Goal: Information Seeking & Learning: Learn about a topic

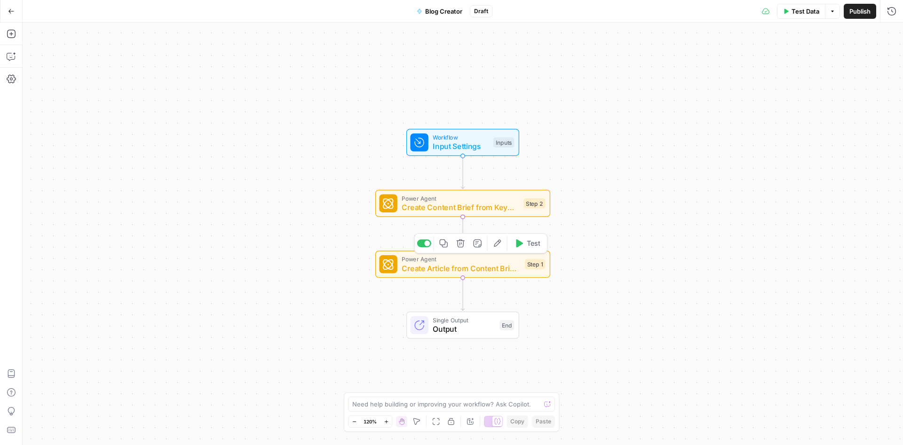
click at [499, 242] on icon "button" at bounding box center [497, 243] width 9 height 9
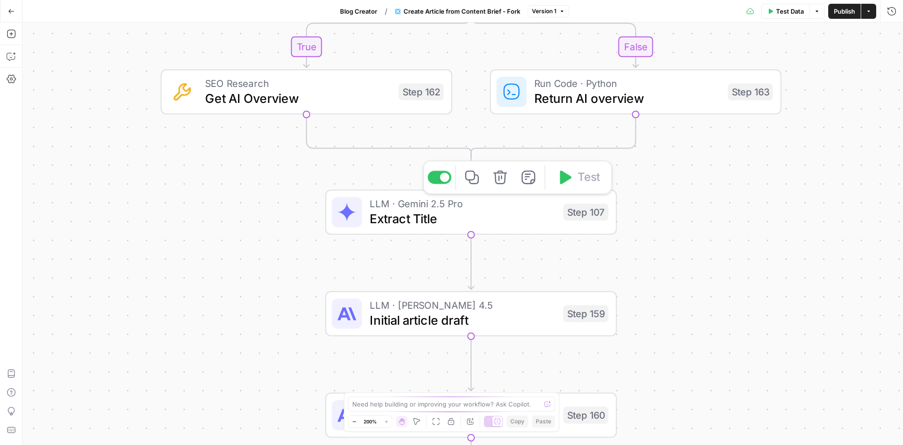
click at [437, 214] on span "Extract Title" at bounding box center [463, 218] width 186 height 19
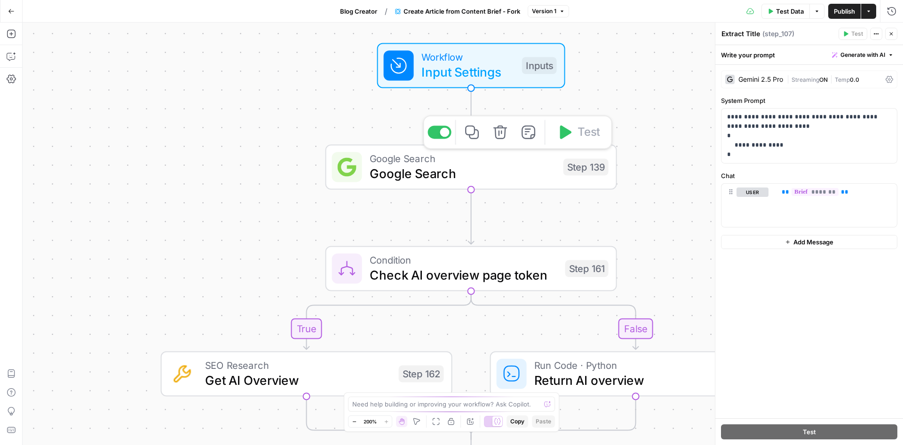
click at [467, 182] on span "Google Search" at bounding box center [463, 173] width 186 height 19
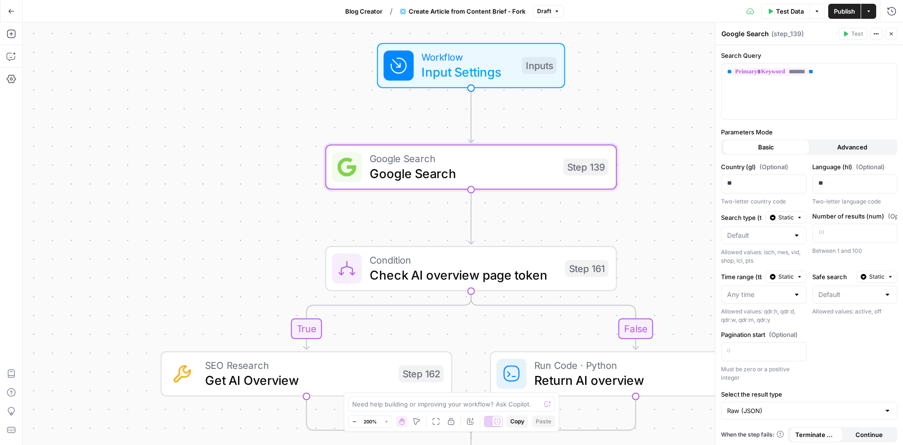
click at [457, 63] on span "Workflow" at bounding box center [467, 56] width 93 height 15
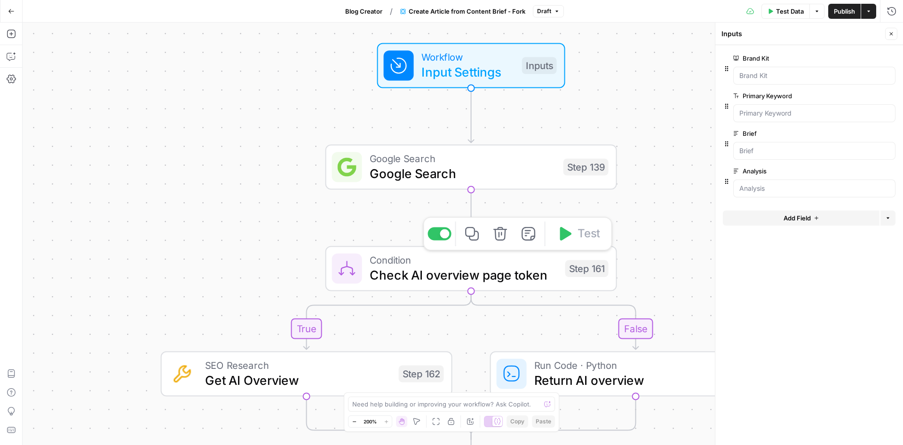
click at [498, 277] on span "Check AI overview page token" at bounding box center [464, 275] width 188 height 19
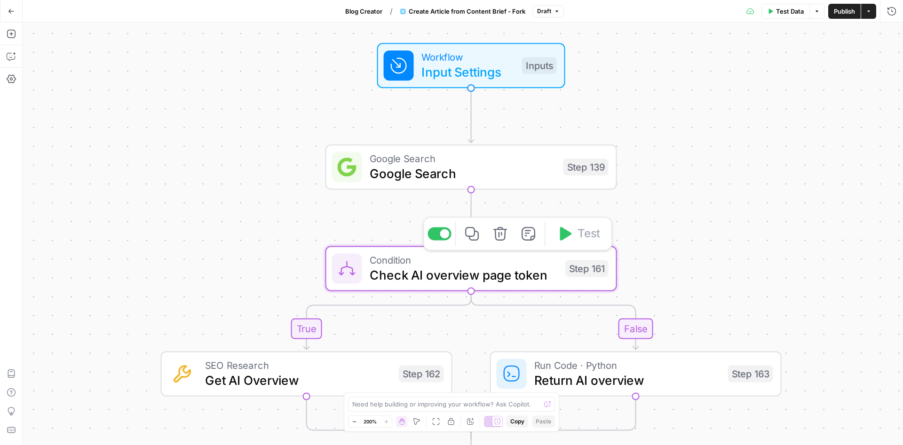
type textarea "Check AI overview page token"
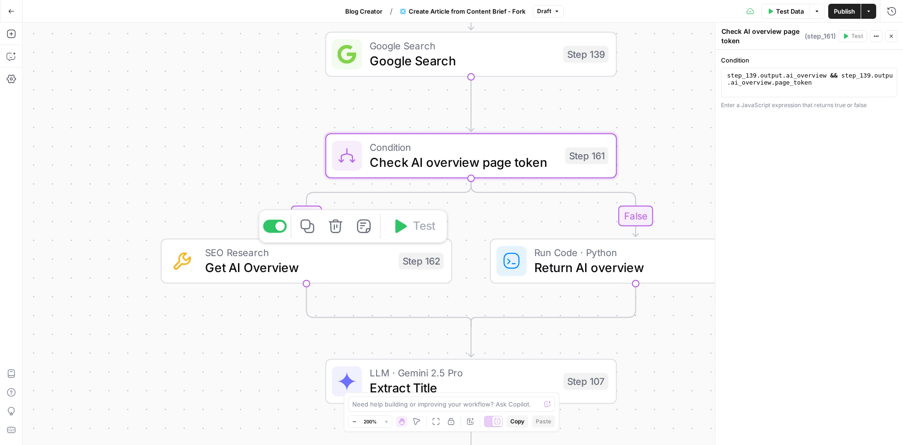
click at [329, 261] on span "Get AI Overview" at bounding box center [298, 267] width 186 height 19
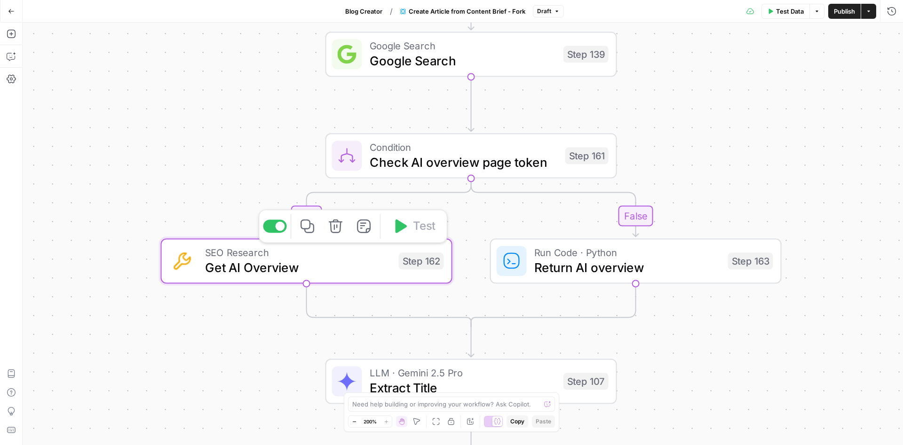
type textarea "Get AI Overview"
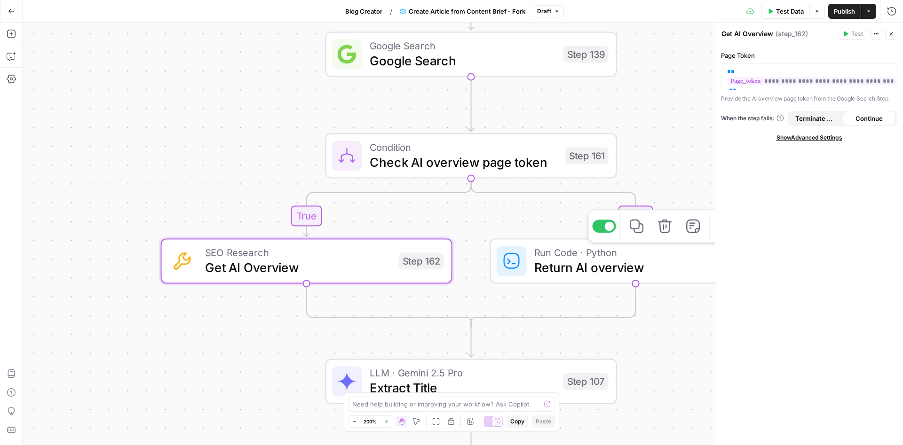
click at [534, 277] on div "Run Code · Python Return AI overview Step 163 Copy step Delete step Add Note Te…" at bounding box center [634, 261] width 276 height 32
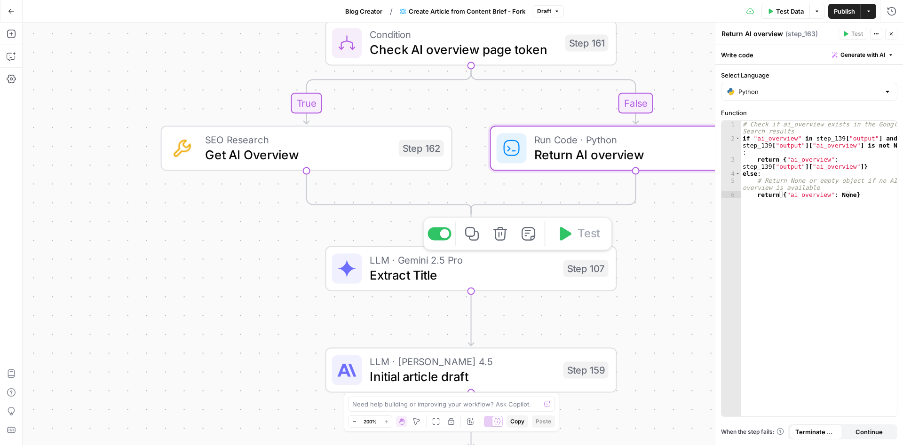
click at [447, 272] on span "Extract Title" at bounding box center [463, 275] width 186 height 19
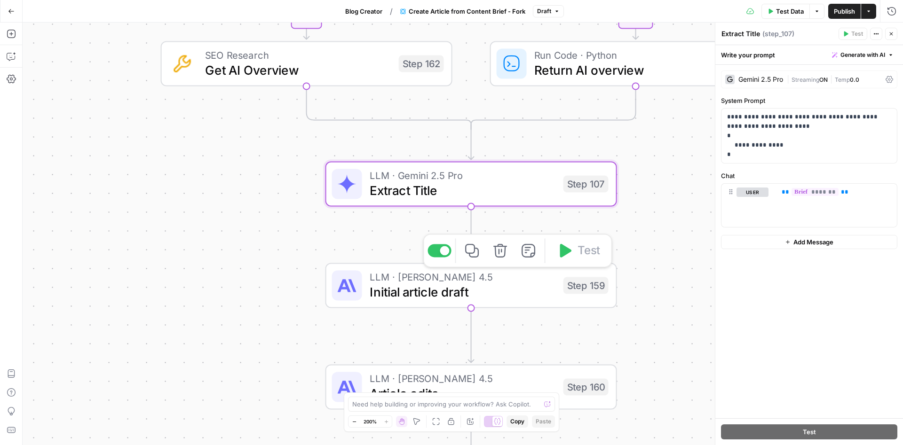
click at [439, 292] on span "Initial article draft" at bounding box center [463, 292] width 186 height 19
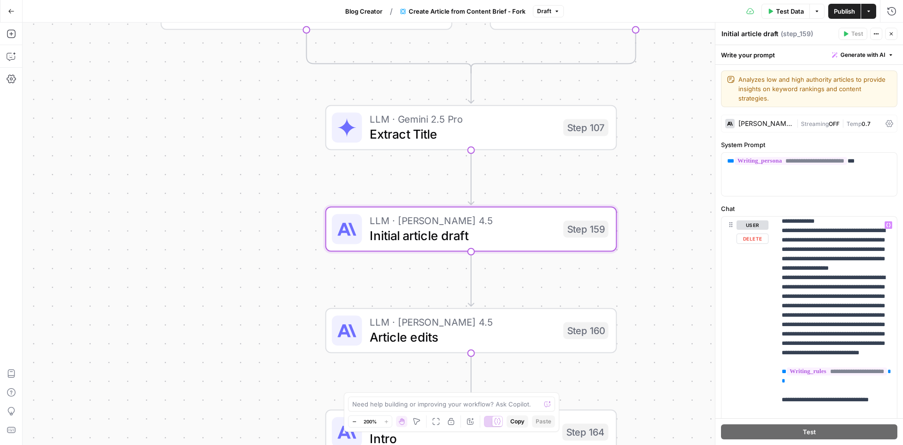
scroll to position [2793, 0]
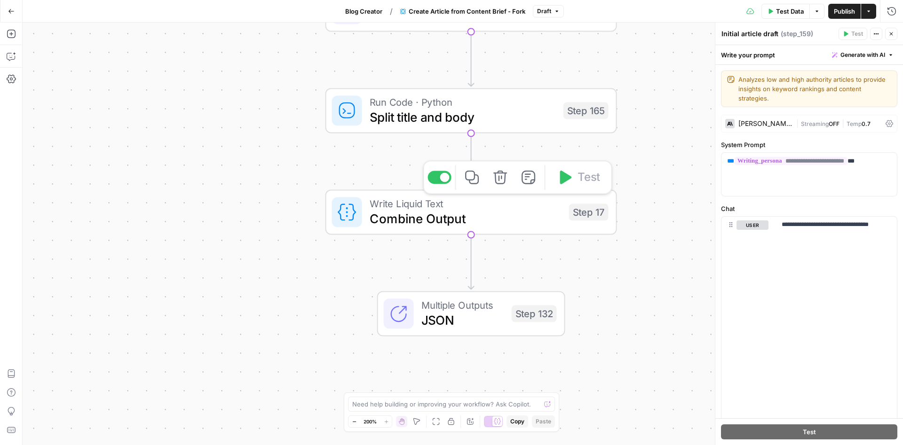
click at [481, 215] on span "Combine Output" at bounding box center [466, 218] width 192 height 19
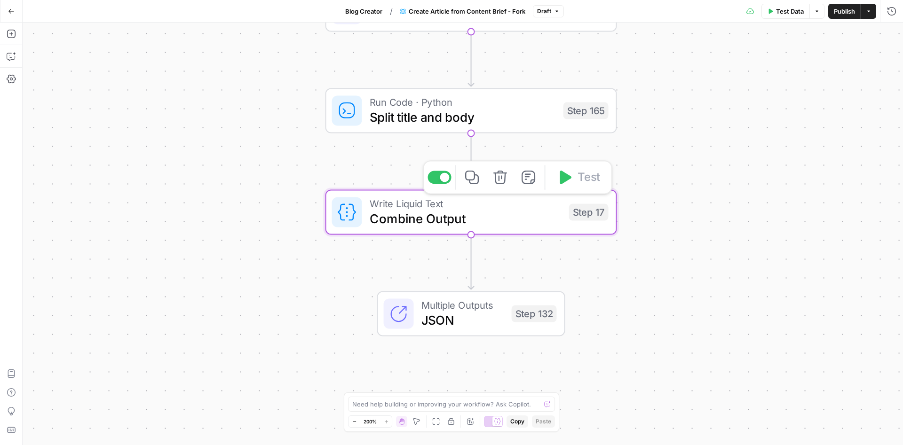
type textarea "Combine Output"
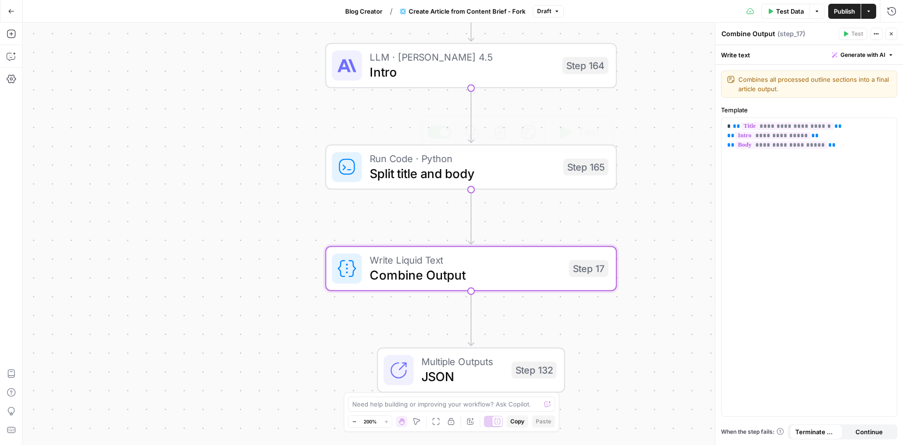
click at [500, 186] on div "Run Code · Python Split title and body Step 165 Copy step Delete step Add Note …" at bounding box center [470, 166] width 291 height 45
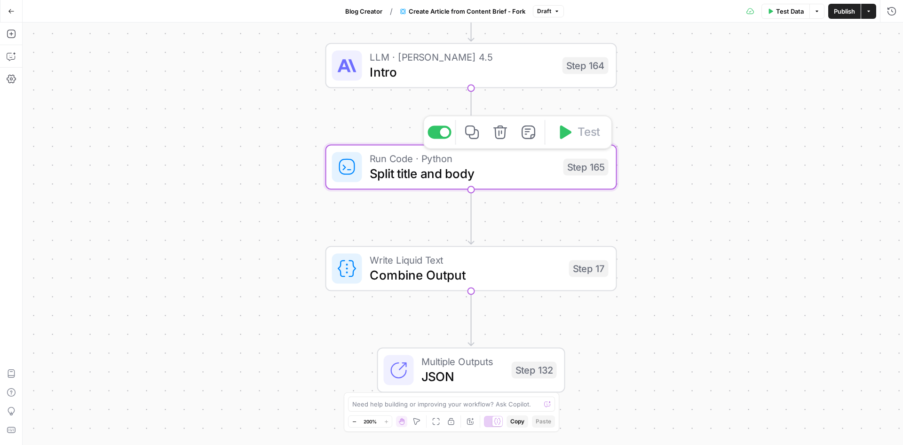
type textarea "Split title and body"
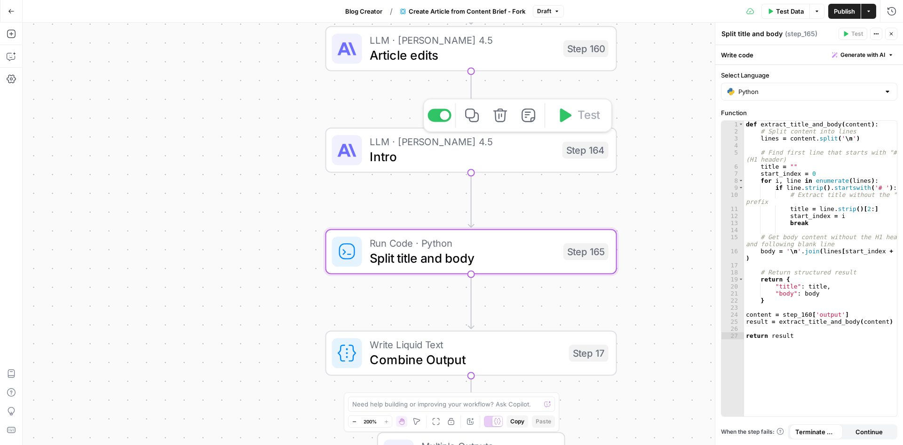
click at [528, 148] on span "Intro" at bounding box center [462, 156] width 185 height 19
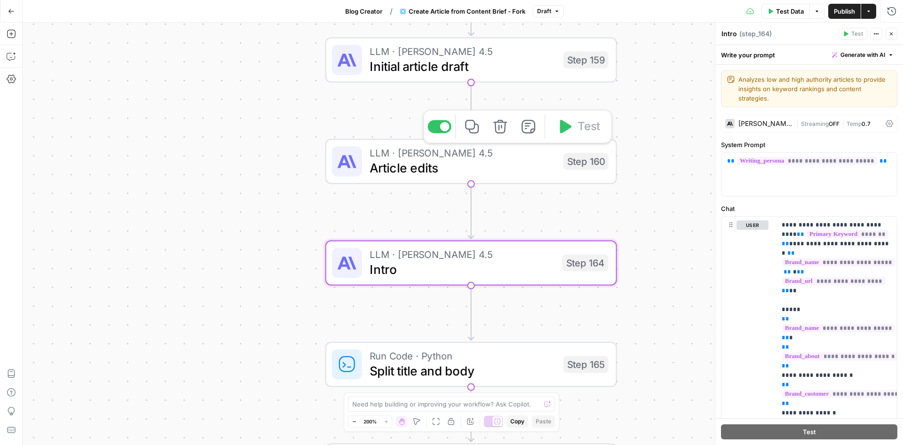
click at [506, 169] on span "Article edits" at bounding box center [463, 167] width 186 height 19
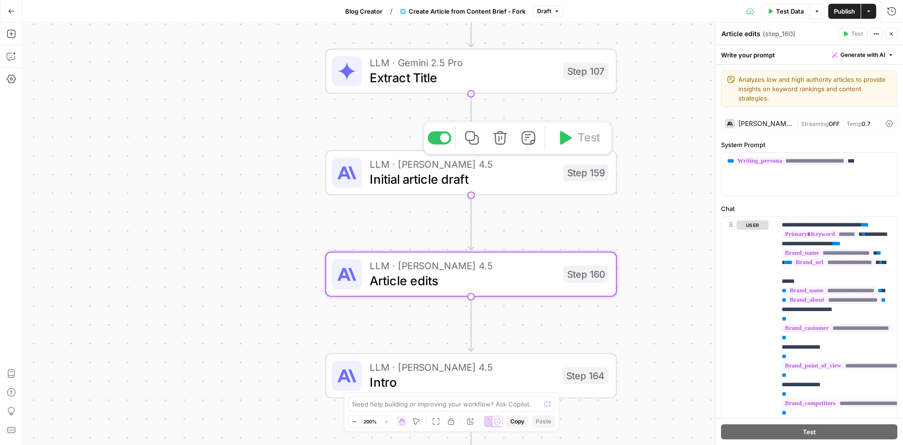
click at [506, 187] on span "Initial article draft" at bounding box center [463, 179] width 186 height 19
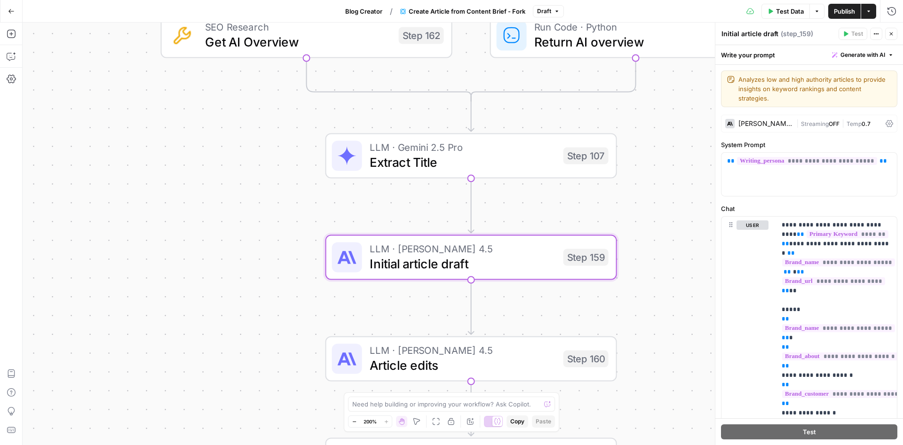
click at [501, 174] on div "LLM · Gemini 2.5 Pro Extract Title Step 107 Copy step Delete step Add Note Test" at bounding box center [470, 155] width 291 height 45
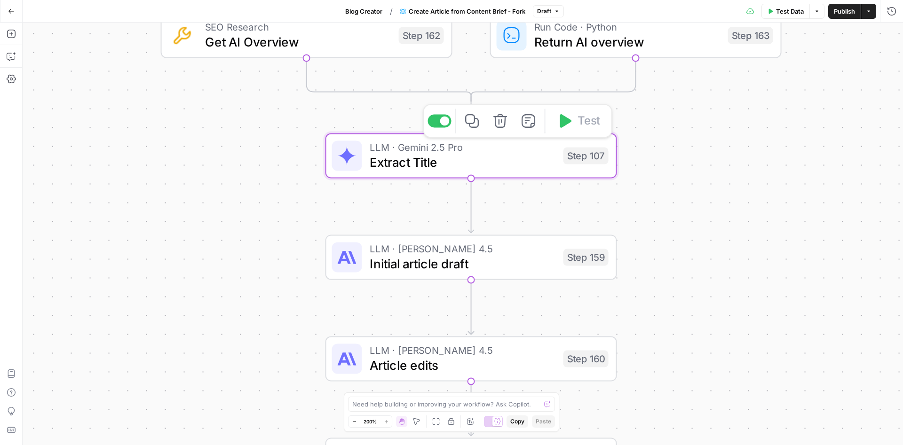
type textarea "Extract Title"
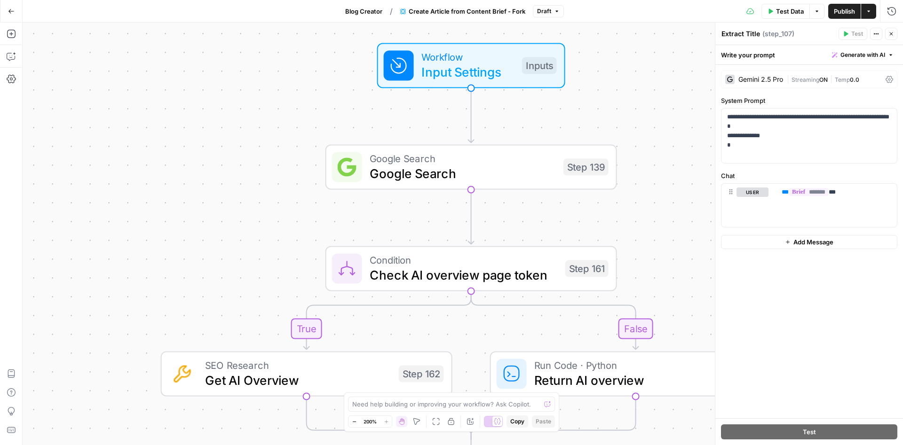
click at [439, 10] on span "Create Article from Content Brief - Fork" at bounding box center [467, 11] width 117 height 9
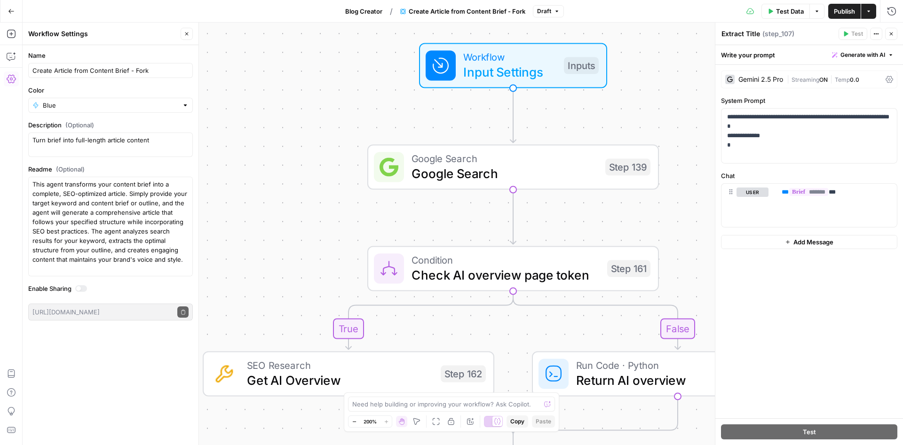
click at [372, 7] on span "Blog Creator" at bounding box center [363, 11] width 37 height 9
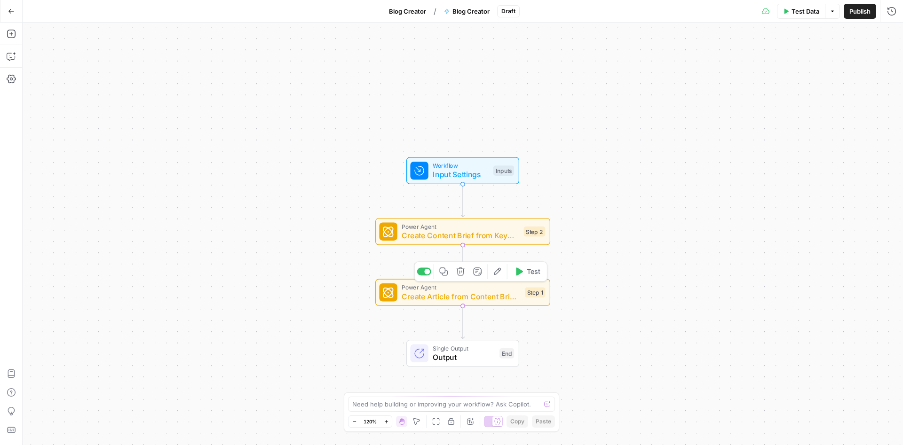
click at [472, 296] on span "Create Article from Content Brief - Fork" at bounding box center [461, 296] width 118 height 11
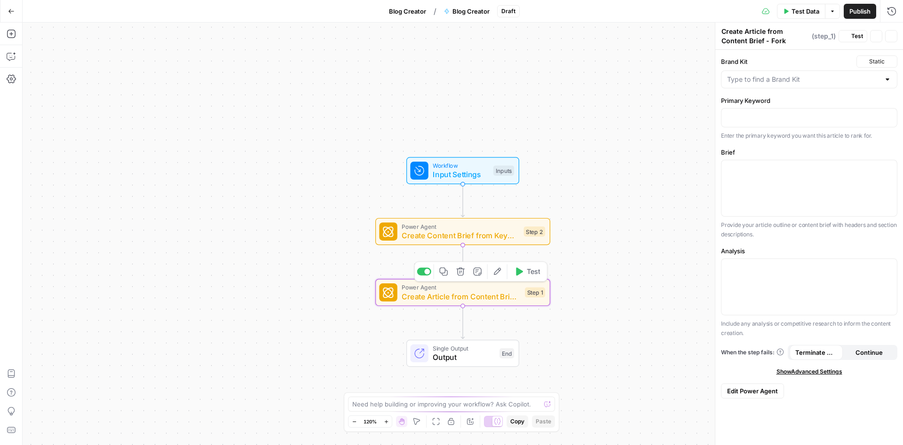
click at [493, 276] on button "Edit Agent" at bounding box center [497, 271] width 15 height 15
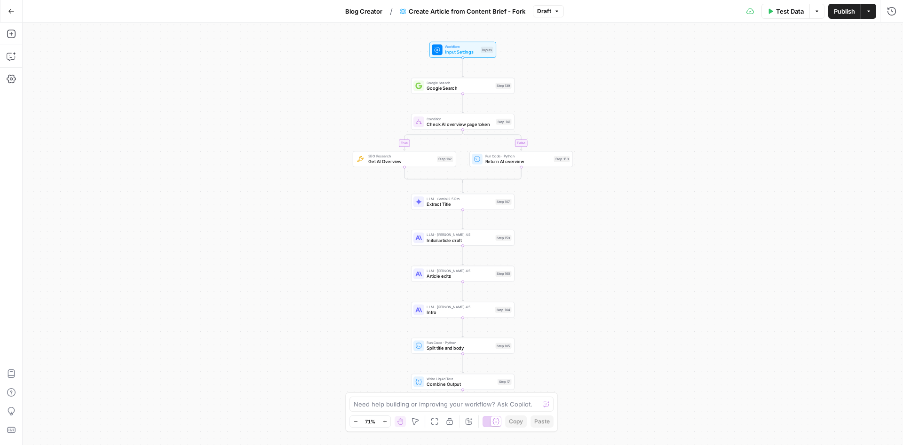
click at [360, 11] on span "Blog Creator" at bounding box center [363, 11] width 37 height 9
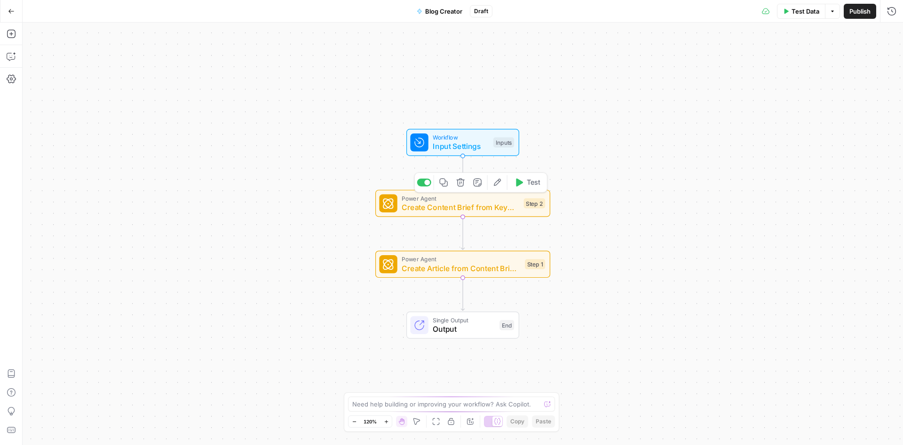
click at [449, 208] on span "Create Content Brief from Keyword - Fork" at bounding box center [461, 207] width 118 height 11
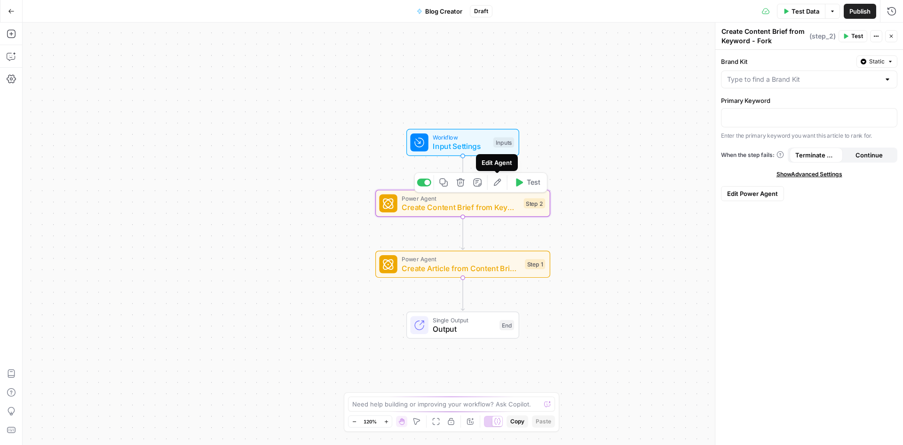
click at [493, 185] on icon "button" at bounding box center [497, 182] width 9 height 9
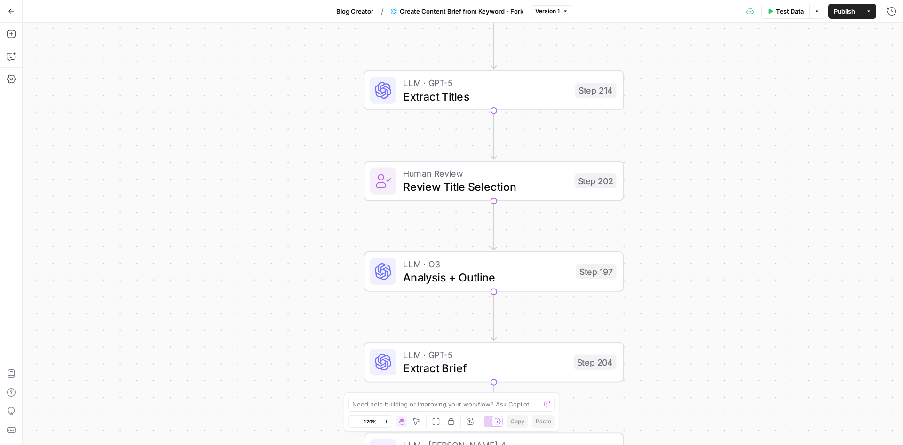
click at [13, 13] on icon "button" at bounding box center [11, 11] width 7 height 7
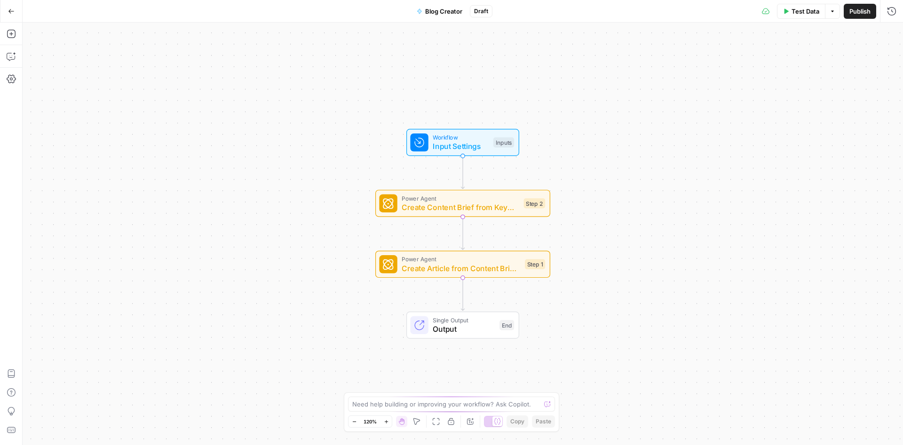
click at [13, 13] on icon "button" at bounding box center [11, 11] width 7 height 7
click at [5, 11] on button "Go Back" at bounding box center [11, 11] width 17 height 17
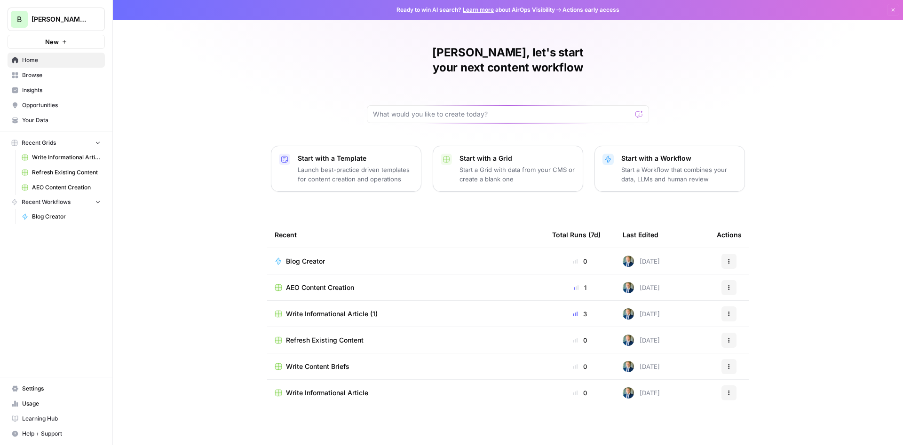
click at [46, 155] on span "Write Informational Article (1)" at bounding box center [66, 157] width 69 height 8
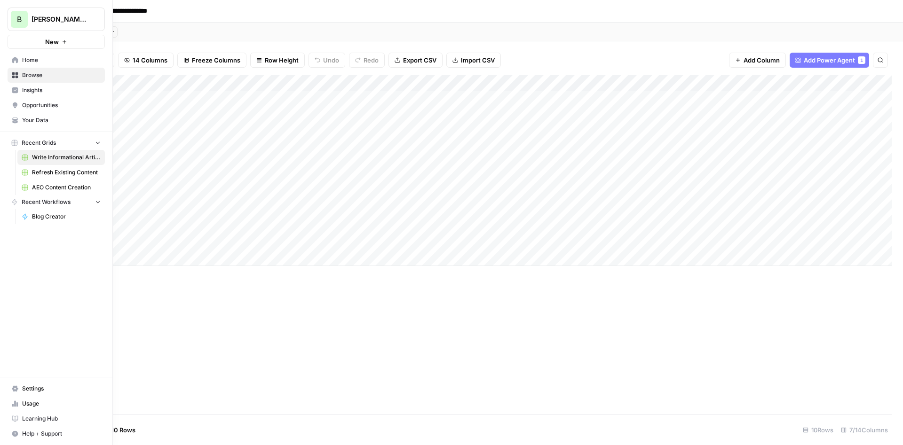
click at [46, 171] on span "Refresh Existing Content" at bounding box center [66, 172] width 69 height 8
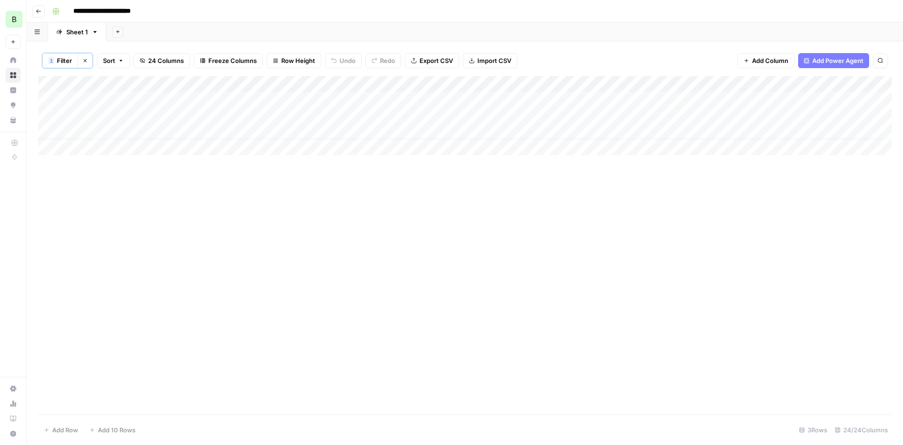
click at [843, 128] on div "Add Column" at bounding box center [464, 115] width 853 height 79
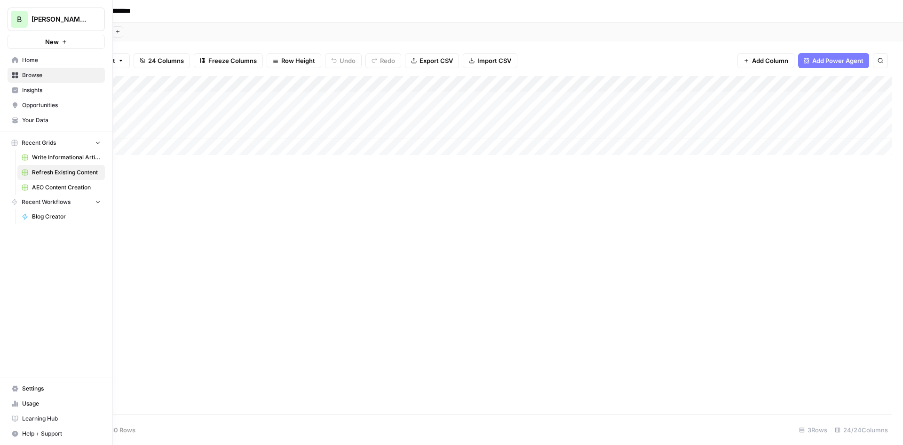
click at [47, 88] on span "Insights" at bounding box center [61, 90] width 79 height 8
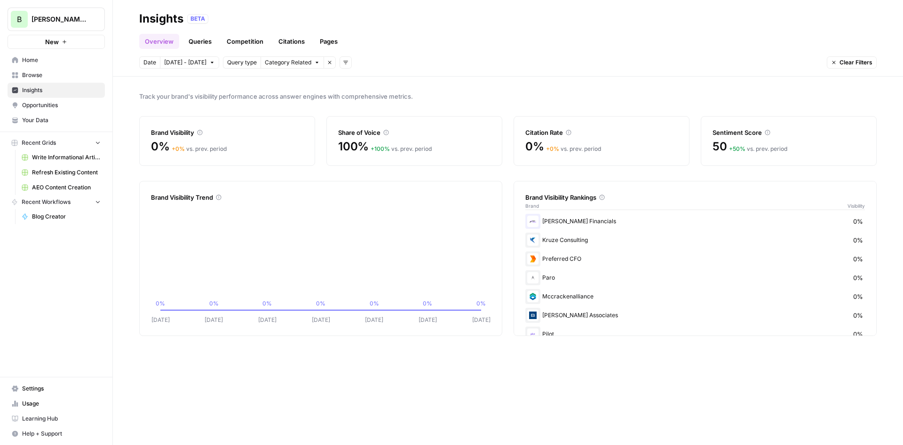
click at [197, 43] on link "Queries" at bounding box center [200, 41] width 34 height 15
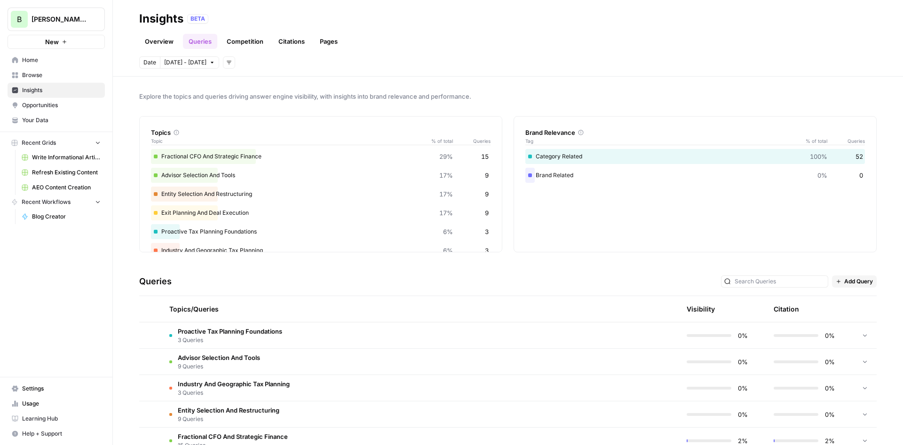
click at [62, 104] on span "Opportunities" at bounding box center [61, 105] width 79 height 8
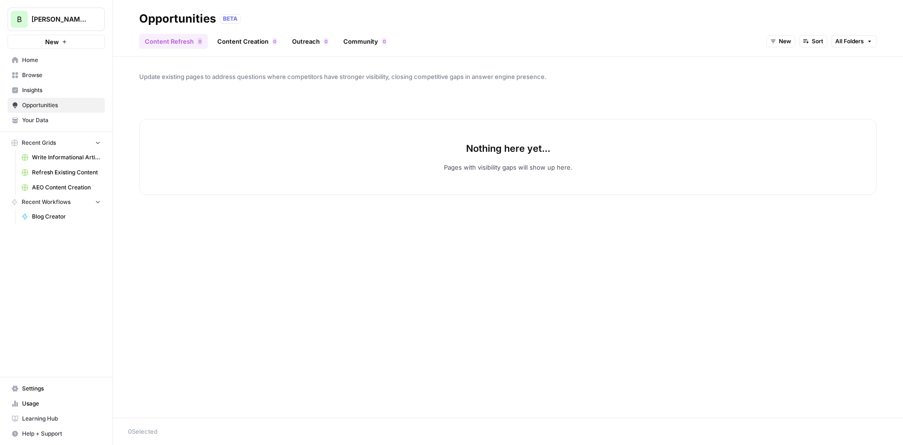
click at [242, 37] on link "Content Creation 0" at bounding box center [247, 41] width 71 height 15
click at [309, 41] on link "Outreach 0" at bounding box center [309, 41] width 47 height 15
click at [369, 43] on link "Community 0" at bounding box center [365, 41] width 55 height 15
click at [194, 48] on link "Content Refresh 0" at bounding box center [173, 41] width 69 height 15
click at [36, 88] on span "Insights" at bounding box center [61, 90] width 79 height 8
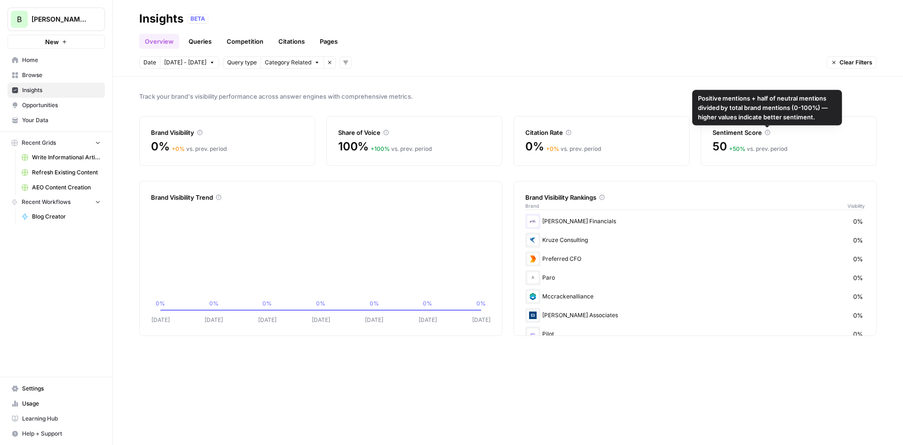
click at [769, 129] on div "Sentiment Score" at bounding box center [788, 132] width 152 height 9
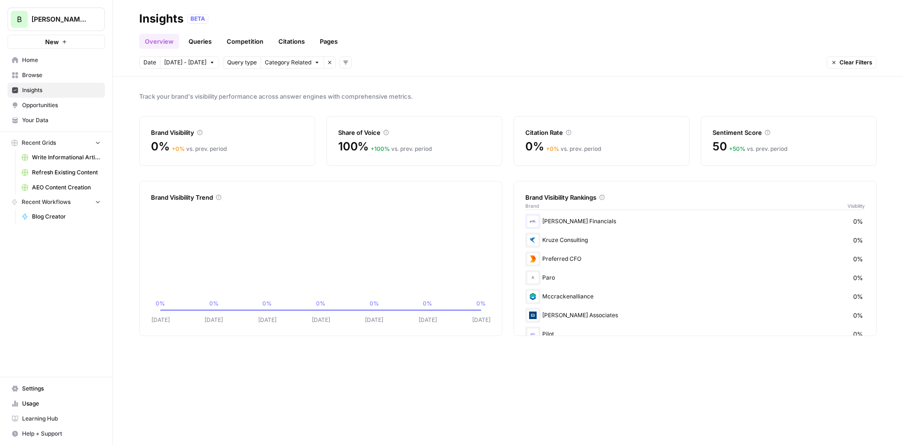
click at [206, 31] on div "Overview Queries Competition Citations Pages" at bounding box center [507, 37] width 737 height 23
click at [201, 36] on link "Queries" at bounding box center [200, 41] width 34 height 15
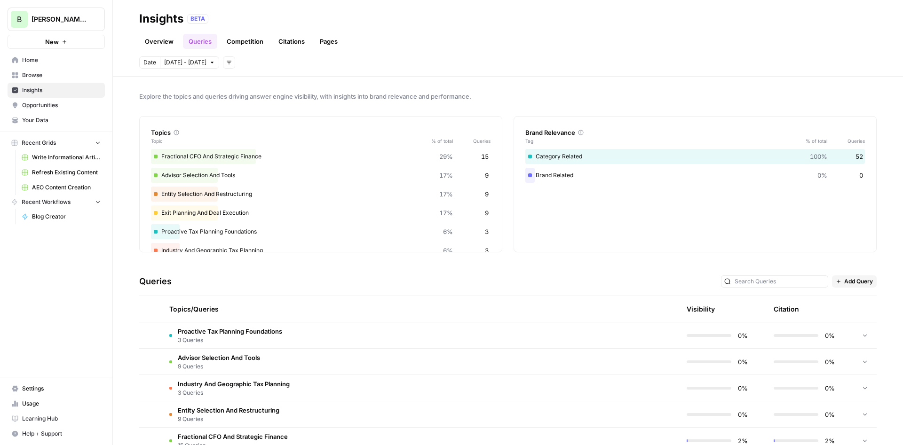
click at [243, 31] on div "Overview Queries Competition Citations Pages" at bounding box center [507, 37] width 737 height 23
click at [244, 34] on div "Overview Queries Competition Citations Pages" at bounding box center [507, 37] width 737 height 23
click at [240, 41] on link "Competition" at bounding box center [245, 41] width 48 height 15
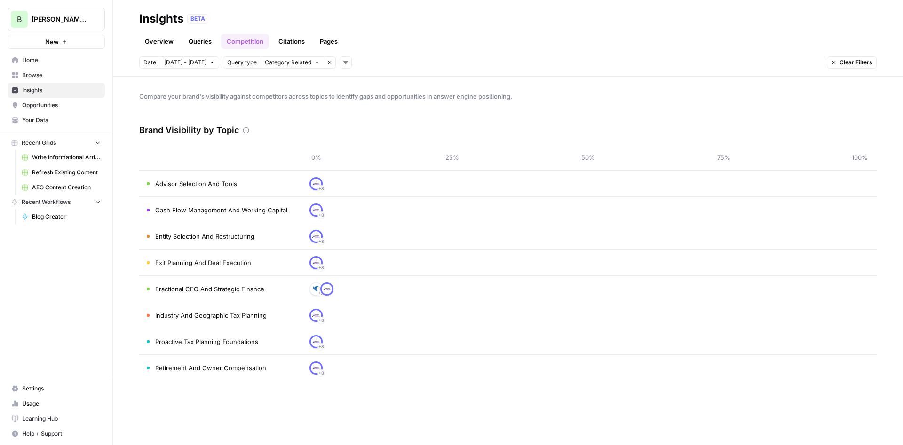
click at [214, 187] on span "Advisor Selection And Tools" at bounding box center [196, 183] width 82 height 9
click at [377, 185] on div "+ 8" at bounding box center [587, 183] width 543 height 15
click at [298, 43] on link "Citations" at bounding box center [292, 41] width 38 height 15
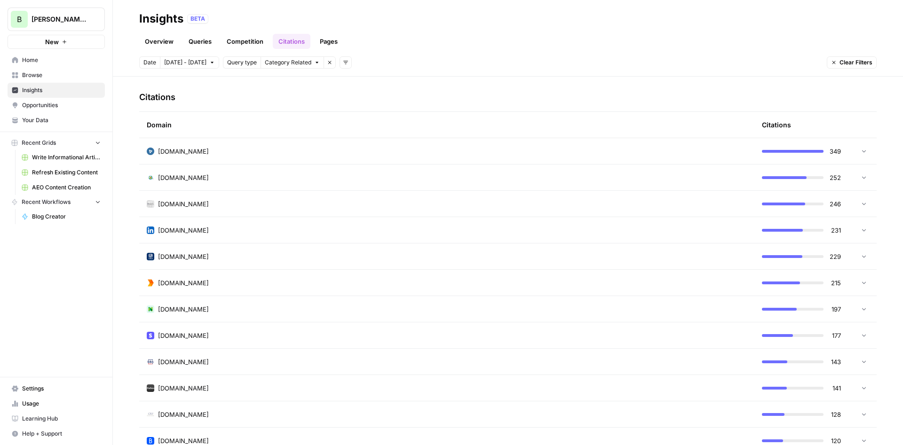
scroll to position [226, 0]
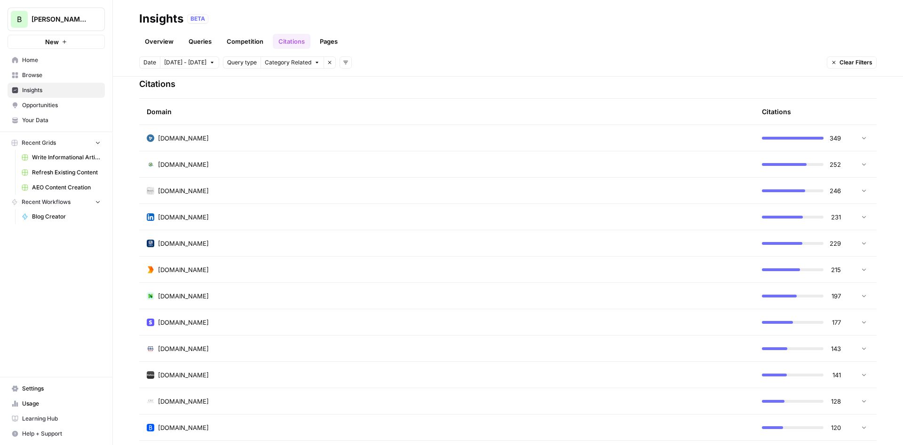
click at [631, 147] on td "[DOMAIN_NAME]" at bounding box center [446, 138] width 615 height 26
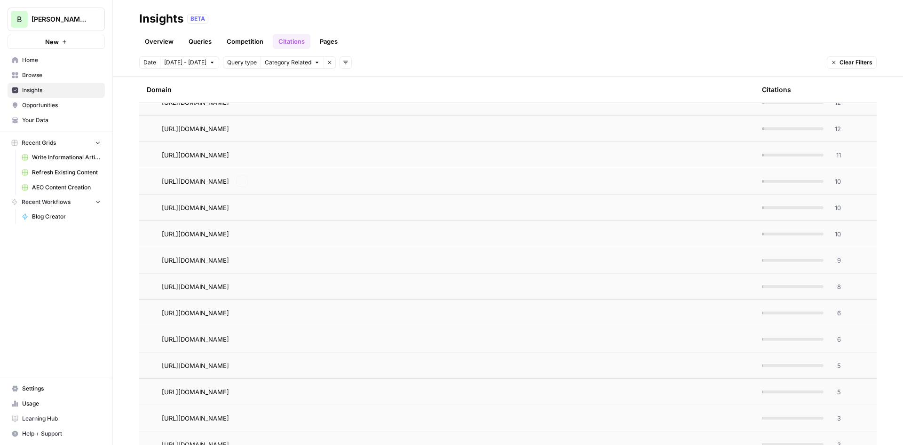
scroll to position [564, 0]
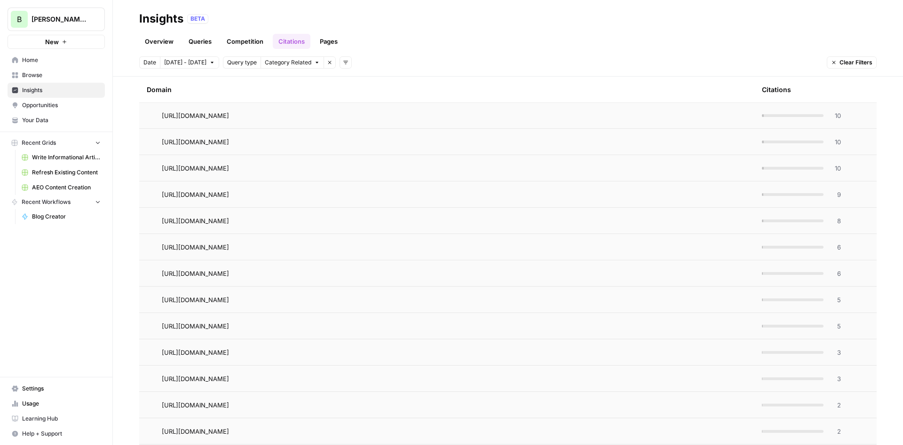
click at [781, 138] on div "10" at bounding box center [801, 141] width 79 height 9
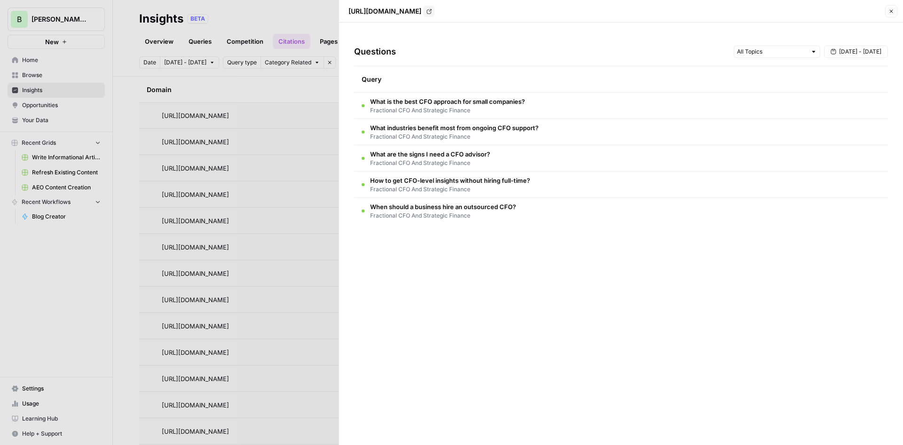
click at [275, 124] on div at bounding box center [451, 222] width 903 height 445
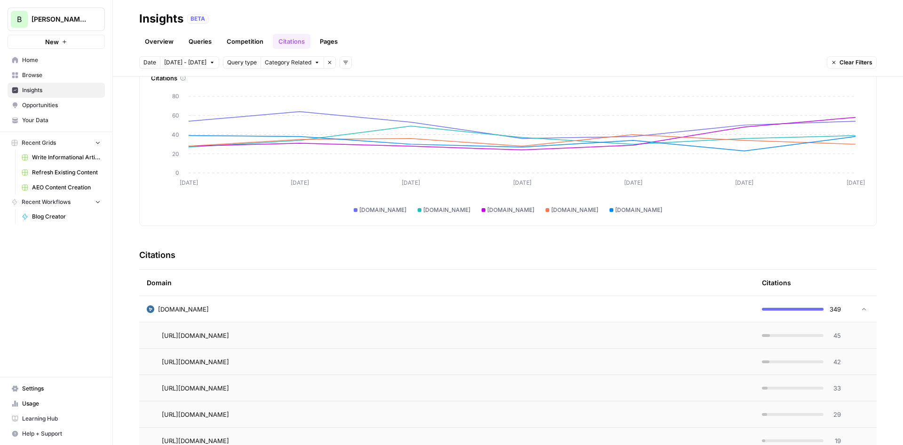
scroll to position [0, 0]
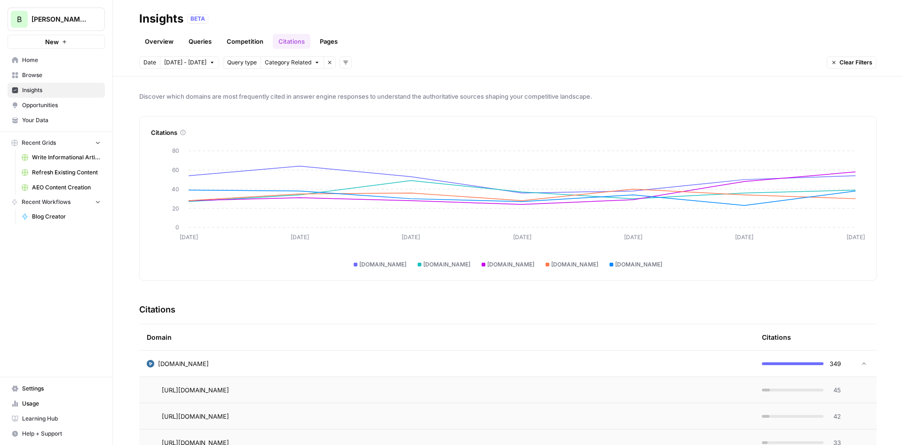
click at [200, 360] on div "[DOMAIN_NAME]" at bounding box center [447, 363] width 600 height 9
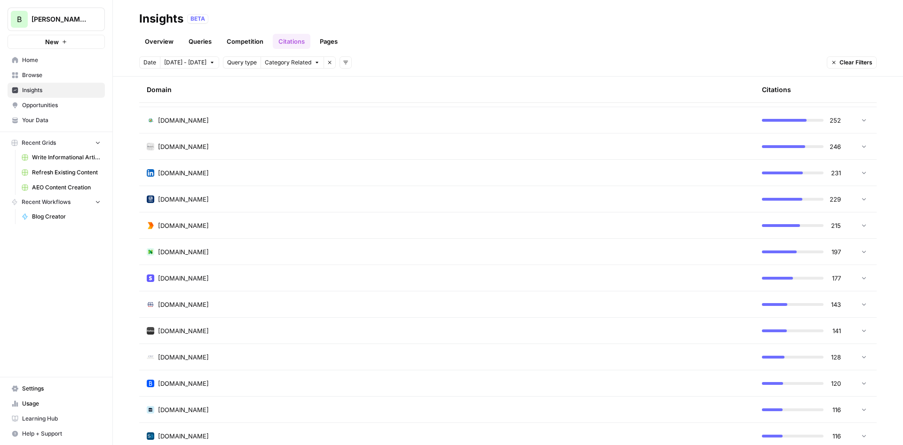
scroll to position [282, 0]
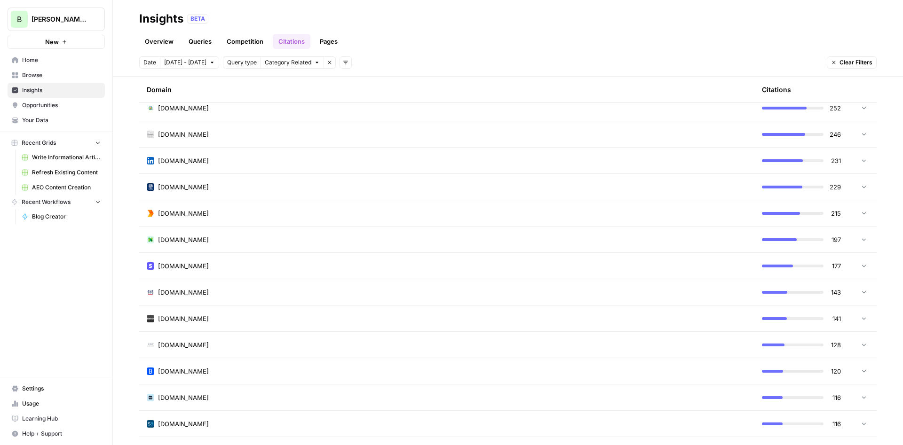
click at [235, 162] on div "[DOMAIN_NAME]" at bounding box center [447, 160] width 600 height 9
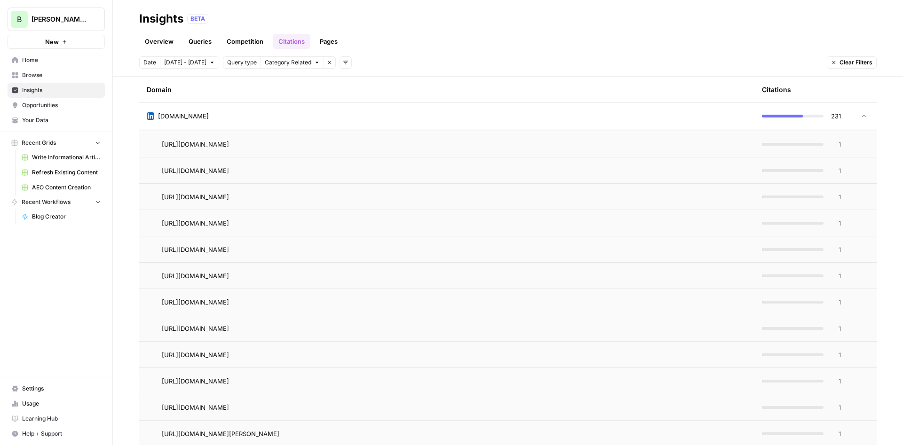
scroll to position [1636, 0]
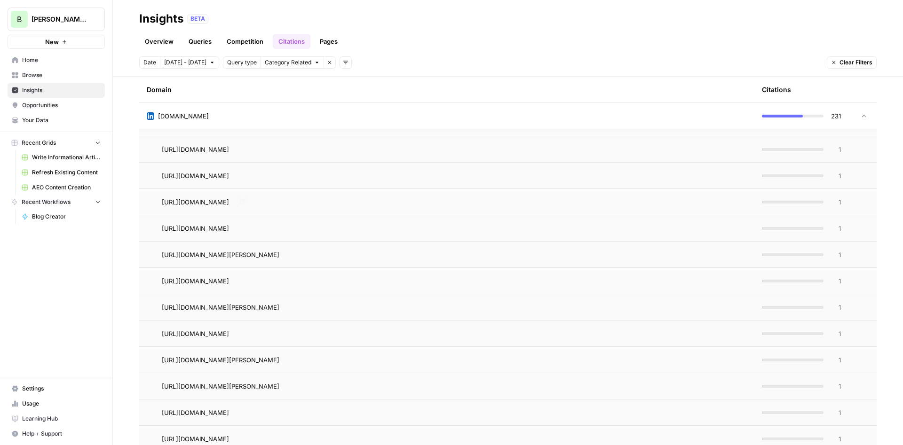
click at [167, 109] on td "[DOMAIN_NAME]" at bounding box center [446, 116] width 615 height 26
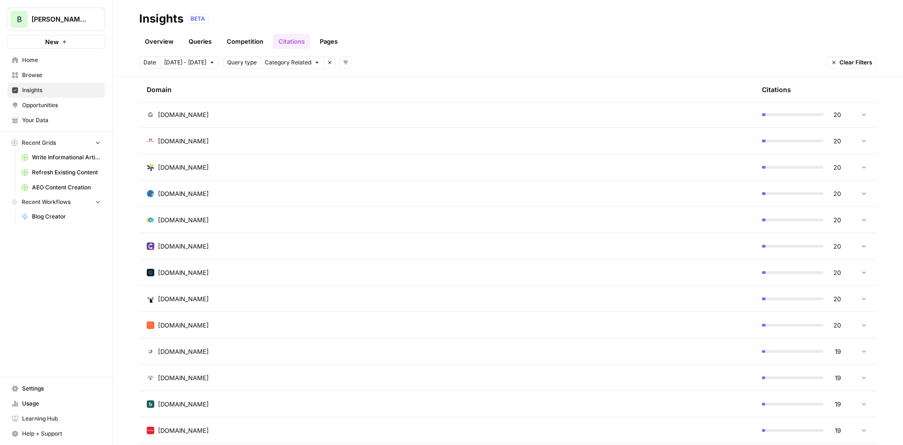
scroll to position [4366, 0]
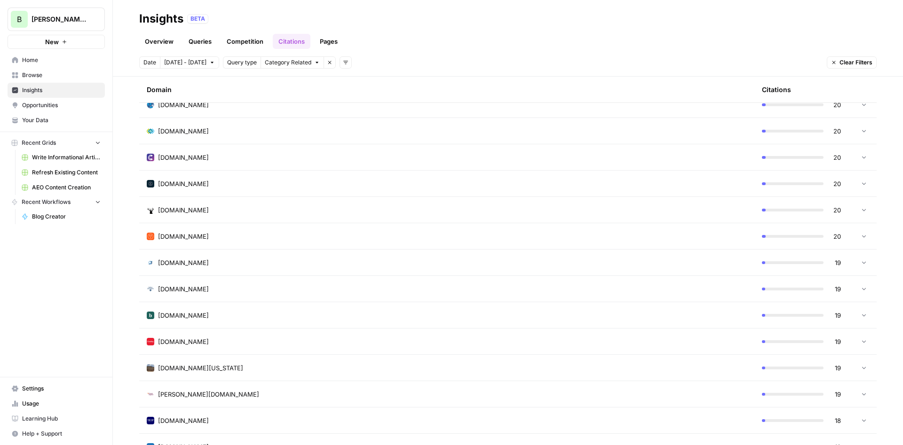
click at [331, 45] on link "Pages" at bounding box center [328, 41] width 29 height 15
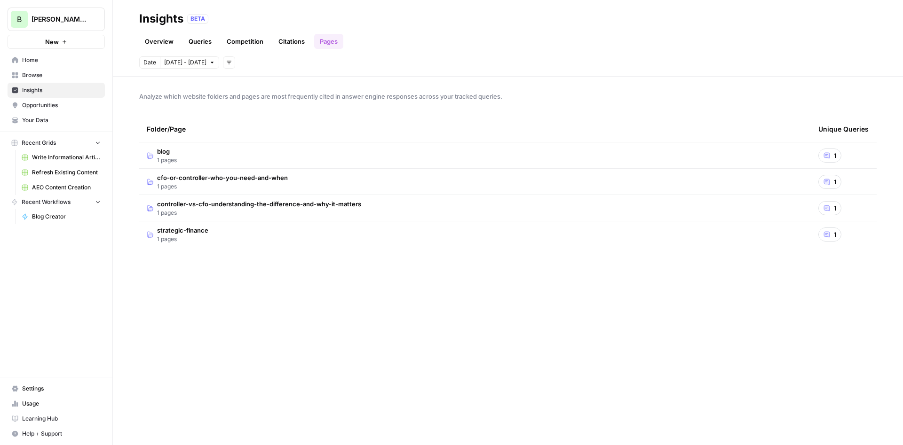
click at [272, 157] on td "blog 1 pages" at bounding box center [474, 155] width 671 height 26
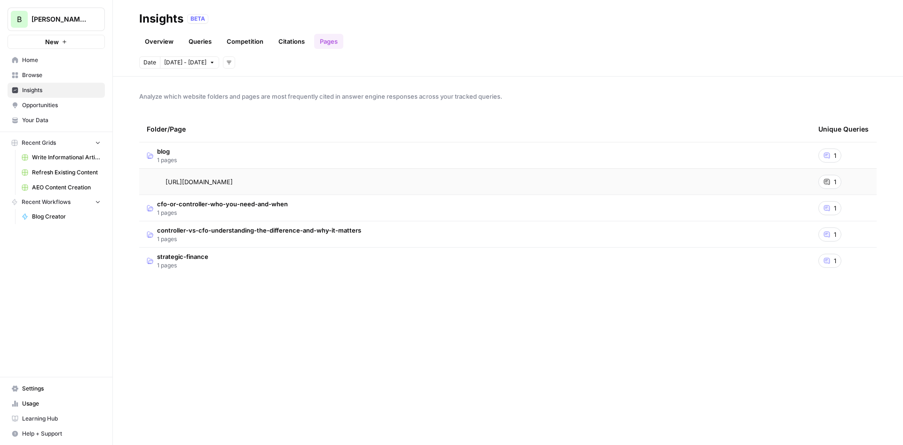
click at [350, 269] on td "strategic-finance 1 pages" at bounding box center [474, 261] width 671 height 26
click at [828, 288] on icon at bounding box center [827, 287] width 6 height 6
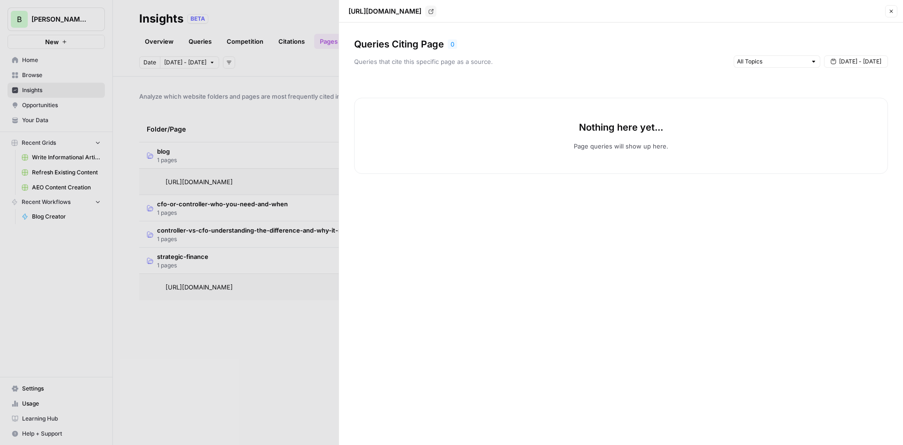
click at [298, 130] on div at bounding box center [451, 222] width 903 height 445
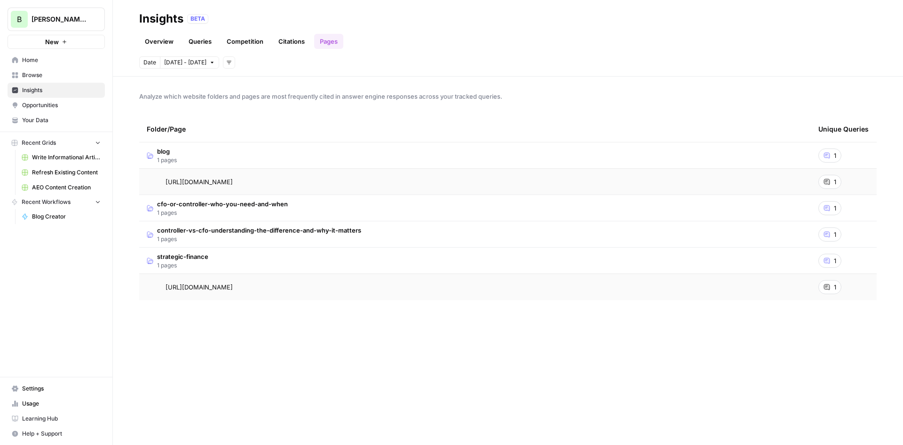
click at [40, 102] on span "Opportunities" at bounding box center [61, 105] width 79 height 8
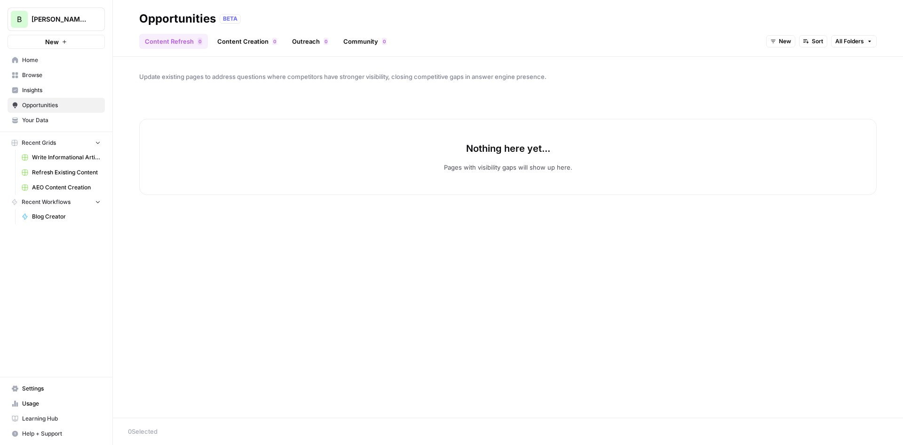
click at [248, 45] on link "Content Creation 0" at bounding box center [247, 41] width 71 height 15
click at [305, 41] on link "Outreach 0" at bounding box center [309, 41] width 47 height 15
click at [365, 36] on link "Community 0" at bounding box center [365, 41] width 55 height 15
drag, startPoint x: 851, startPoint y: 47, endPoint x: 827, endPoint y: 38, distance: 26.4
click at [851, 47] on div "New Sort" at bounding box center [845, 41] width 61 height 15
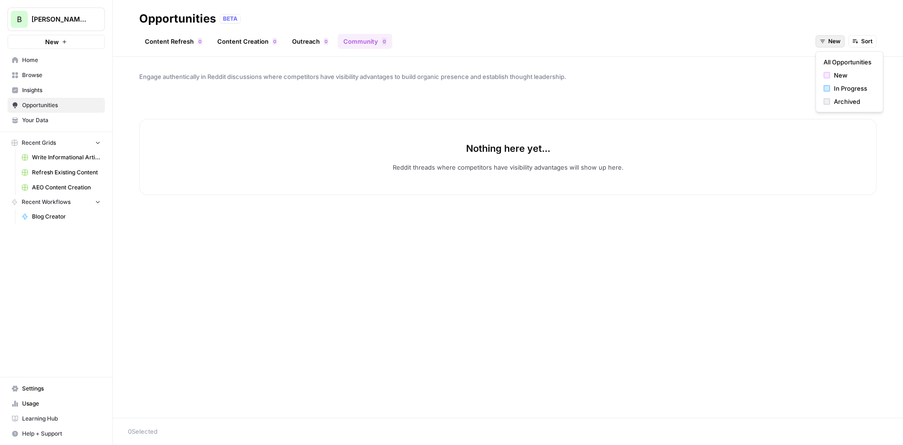
click at [830, 37] on button "New" at bounding box center [829, 41] width 29 height 12
click at [850, 64] on span "All Opportunities" at bounding box center [847, 61] width 48 height 9
click at [233, 35] on link "Content Creation 0" at bounding box center [247, 41] width 71 height 15
click at [152, 39] on link "Content Refresh 0" at bounding box center [173, 41] width 69 height 15
click at [77, 89] on span "Insights" at bounding box center [61, 90] width 79 height 8
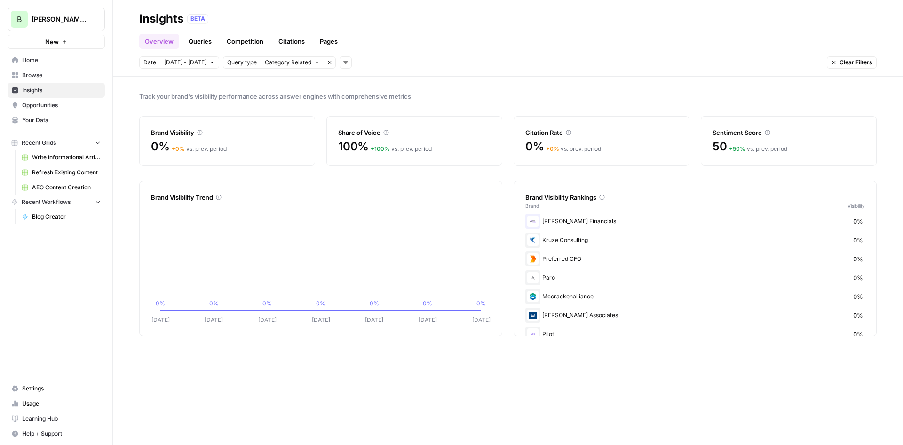
click at [189, 41] on link "Queries" at bounding box center [200, 41] width 34 height 15
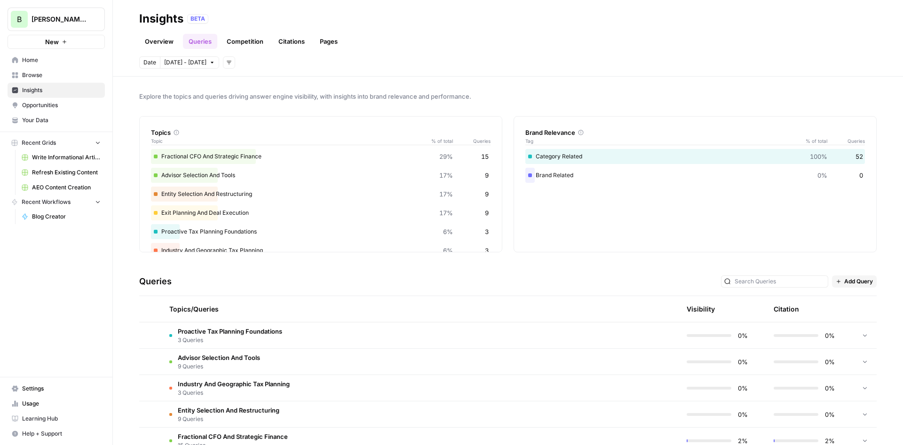
click at [236, 158] on div "Fractional CFO And Strategic Finance 29% 15" at bounding box center [320, 156] width 339 height 15
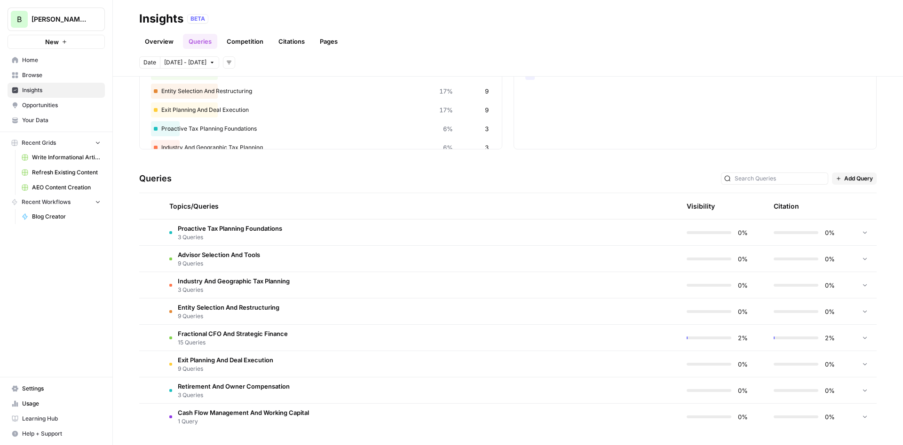
click at [257, 338] on span "Fractional CFO And Strategic Finance" at bounding box center [233, 333] width 110 height 9
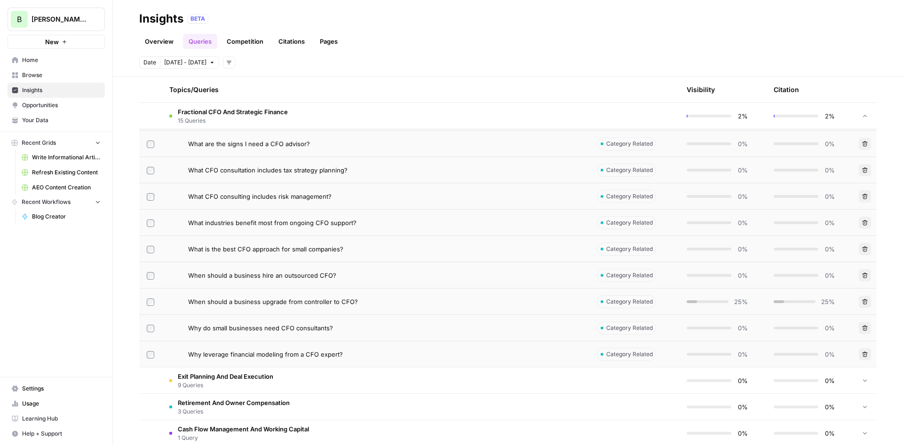
scroll to position [498, 0]
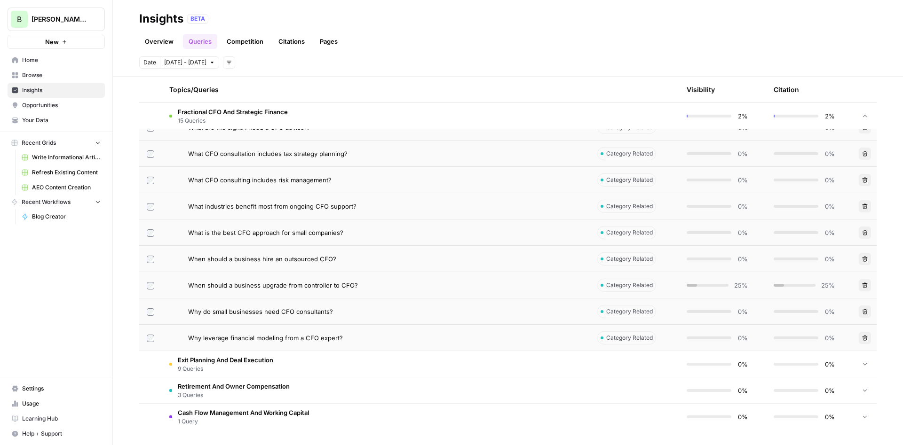
click at [312, 286] on span "When should a business upgrade from controller to CFO?" at bounding box center [273, 285] width 170 height 9
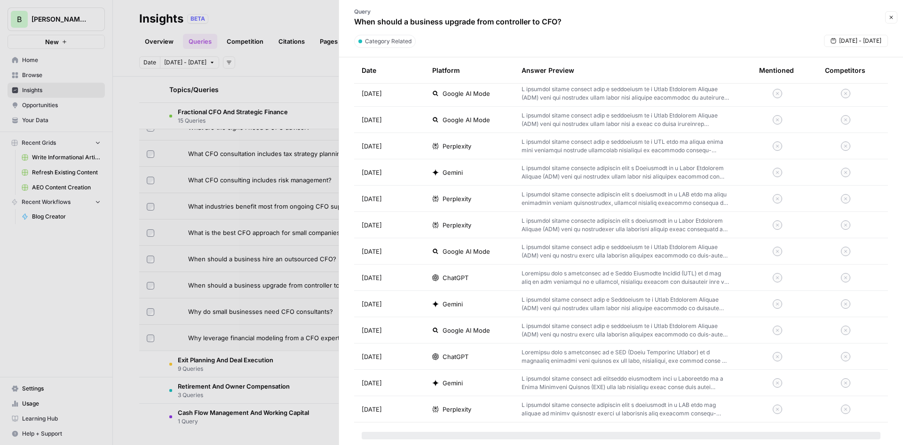
scroll to position [1038, 0]
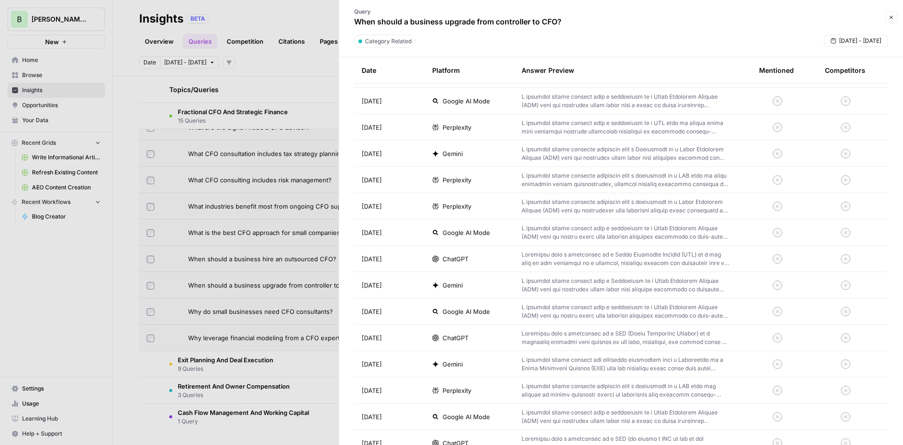
click at [290, 316] on div at bounding box center [451, 222] width 903 height 445
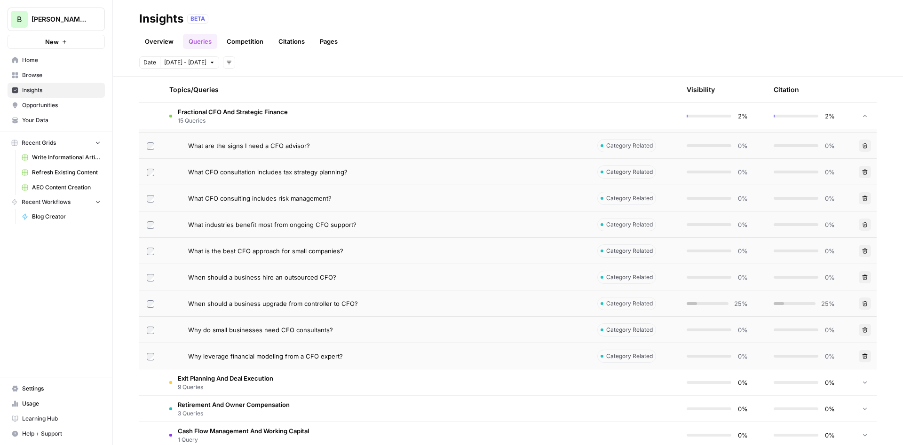
scroll to position [498, 0]
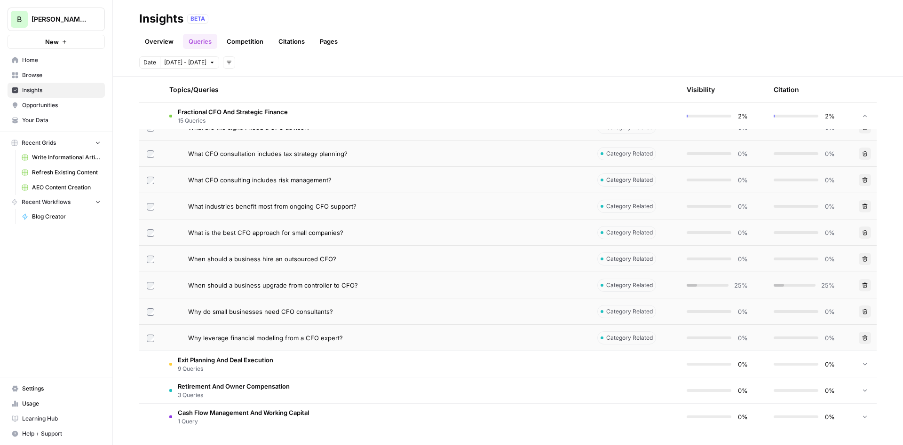
click at [269, 365] on span "9 Queries" at bounding box center [225, 369] width 95 height 8
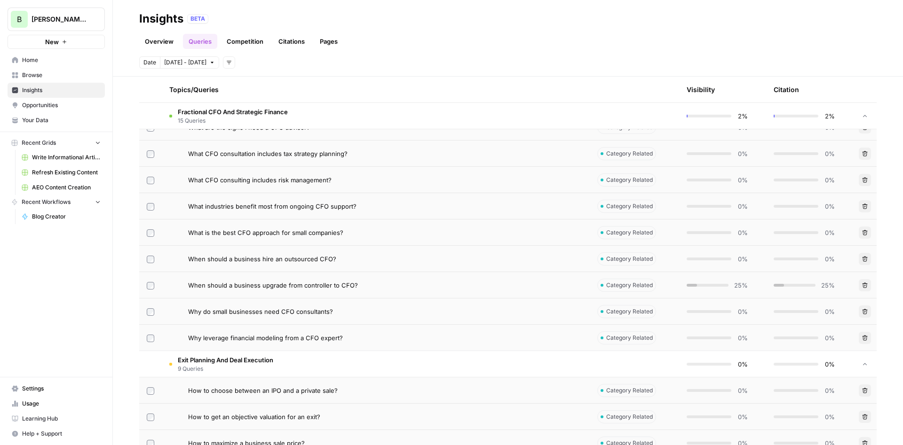
click at [269, 365] on span "9 Queries" at bounding box center [225, 369] width 95 height 8
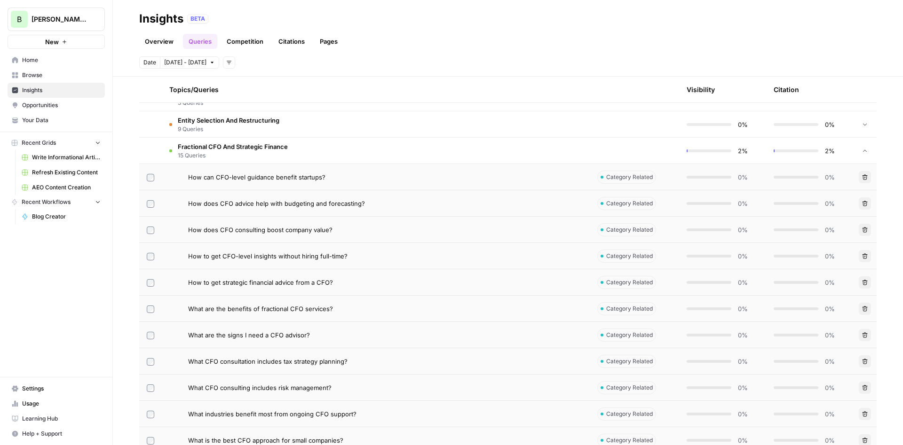
scroll to position [216, 0]
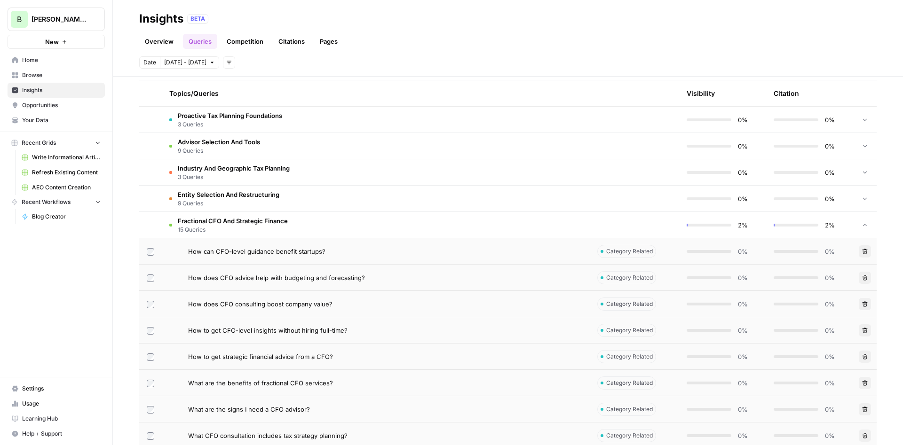
click at [276, 254] on span "How can CFO-level guidance benefit startups?" at bounding box center [256, 251] width 137 height 9
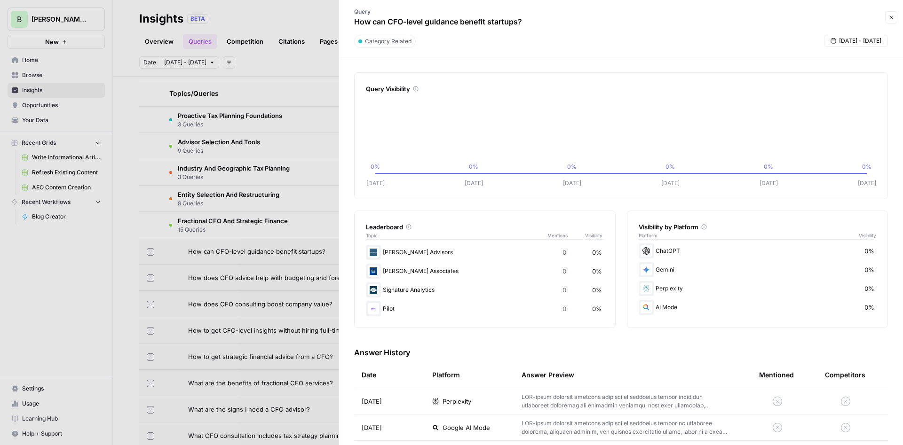
click at [275, 229] on div at bounding box center [451, 222] width 903 height 445
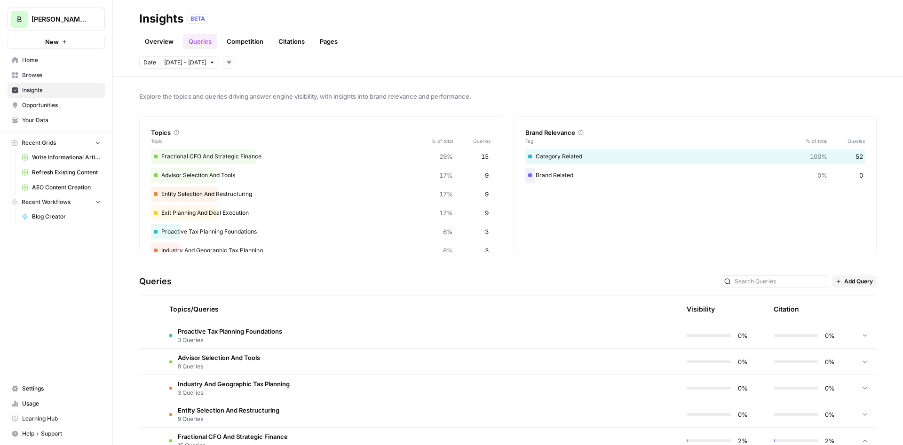
click at [43, 89] on span "Insights" at bounding box center [61, 90] width 79 height 8
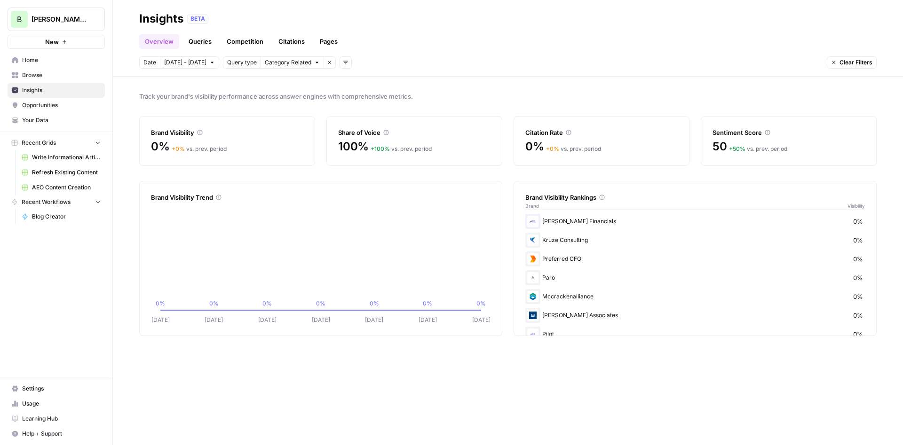
click at [244, 38] on link "Competition" at bounding box center [245, 41] width 48 height 15
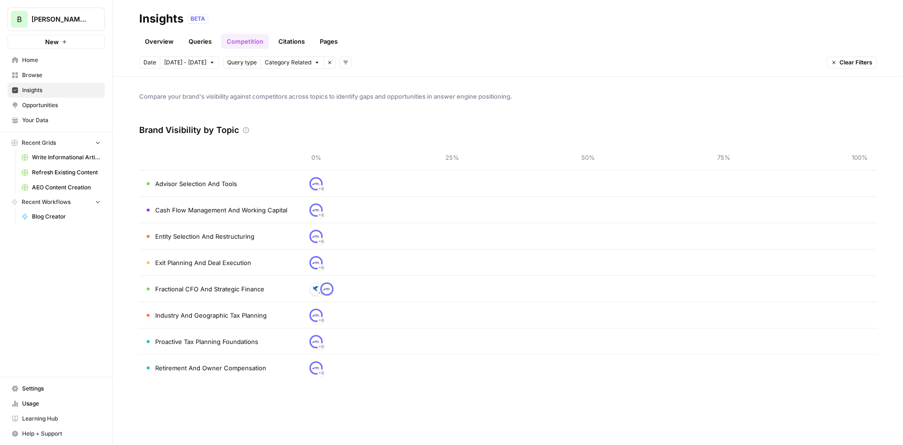
click at [201, 39] on link "Queries" at bounding box center [200, 41] width 34 height 15
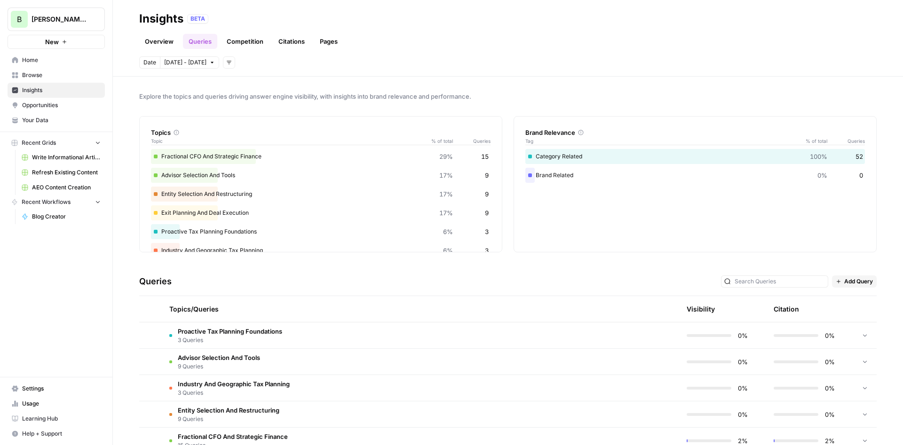
click at [150, 38] on link "Overview" at bounding box center [159, 41] width 40 height 15
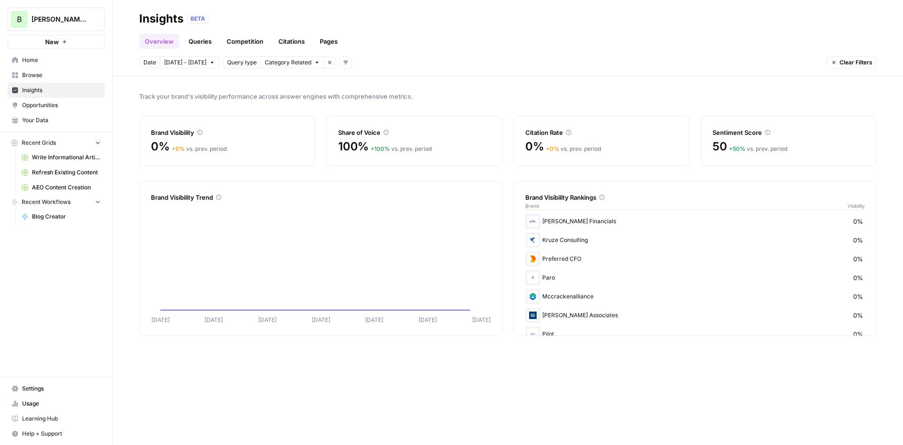
click at [42, 102] on span "Opportunities" at bounding box center [61, 105] width 79 height 8
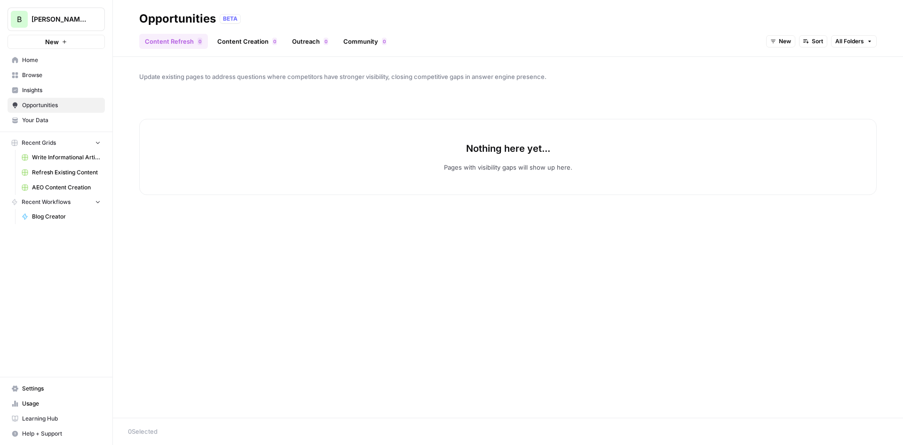
click at [248, 42] on link "Content Creation 0" at bounding box center [247, 41] width 71 height 15
click at [309, 37] on link "Outreach 0" at bounding box center [309, 41] width 47 height 15
click at [358, 37] on link "Community 0" at bounding box center [365, 41] width 55 height 15
click at [209, 39] on ul "Content Refresh 0 Content Creation 0 Outreach 0 Community 0" at bounding box center [265, 41] width 253 height 15
click at [189, 42] on link "Content Refresh 0" at bounding box center [173, 41] width 69 height 15
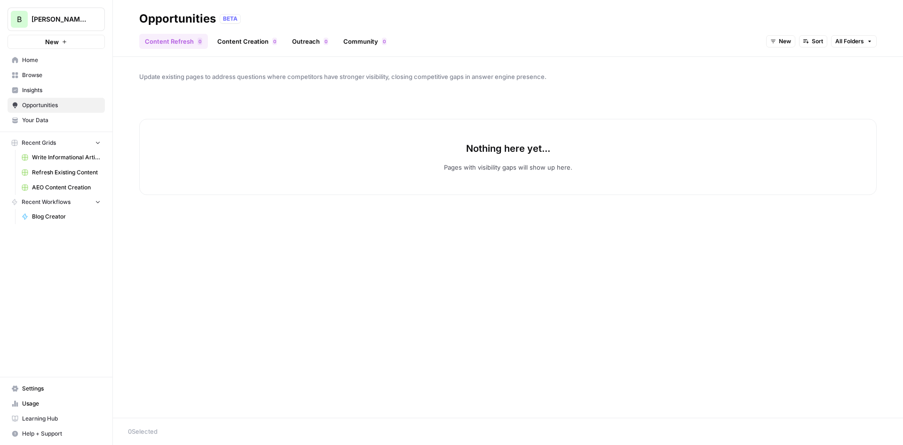
click at [33, 89] on span "Insights" at bounding box center [61, 90] width 79 height 8
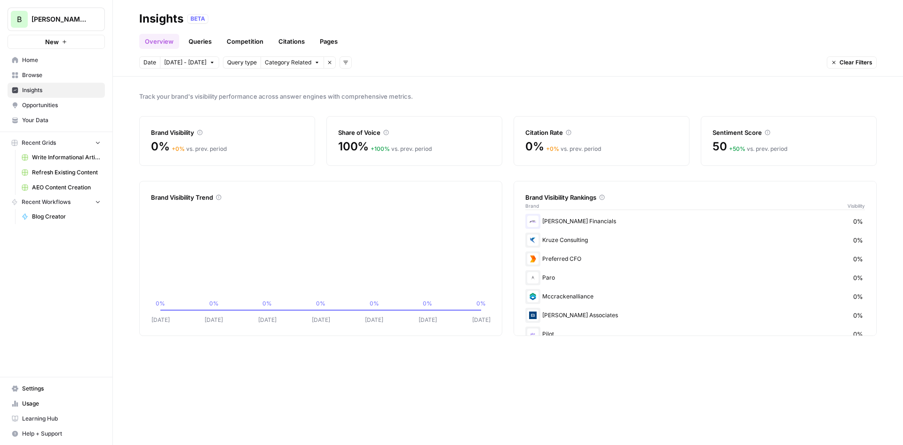
click at [244, 42] on link "Competition" at bounding box center [245, 41] width 48 height 15
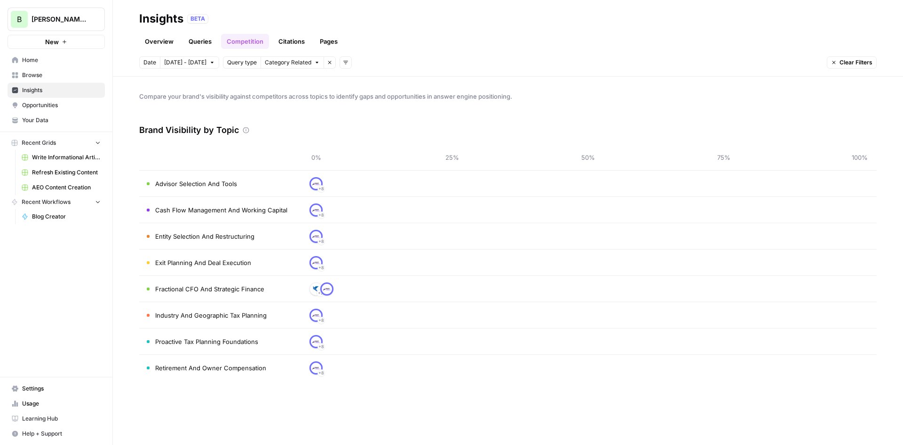
click at [201, 36] on link "Queries" at bounding box center [200, 41] width 34 height 15
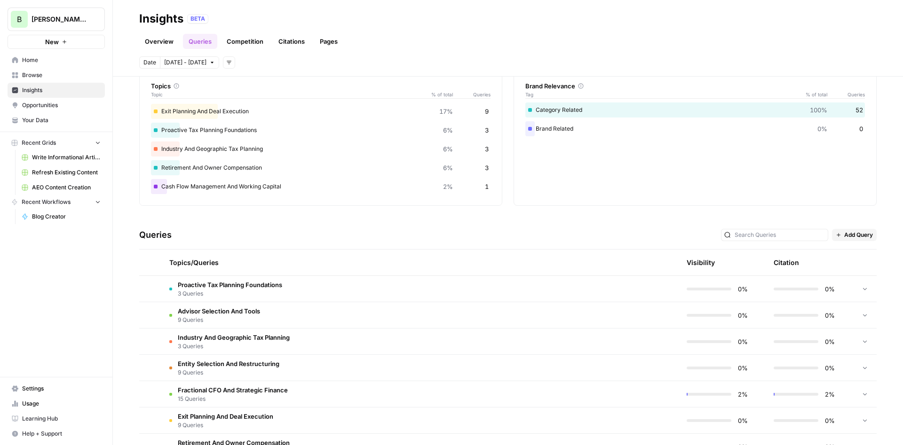
scroll to position [103, 0]
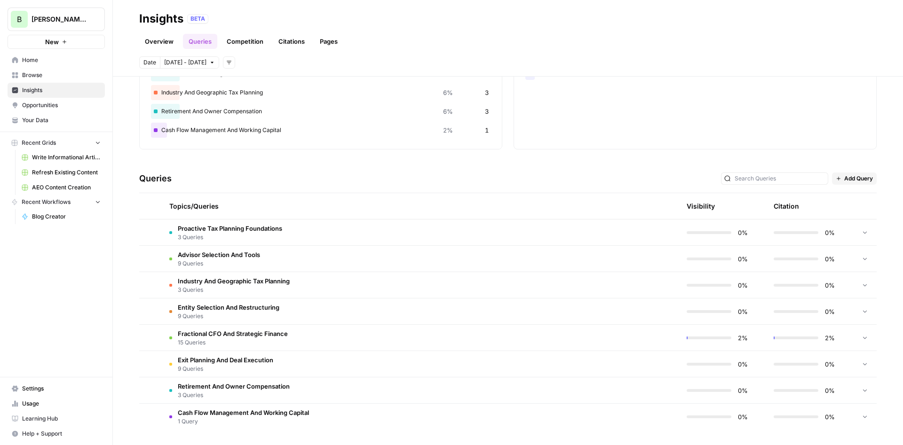
click at [287, 344] on span "15 Queries" at bounding box center [233, 343] width 110 height 8
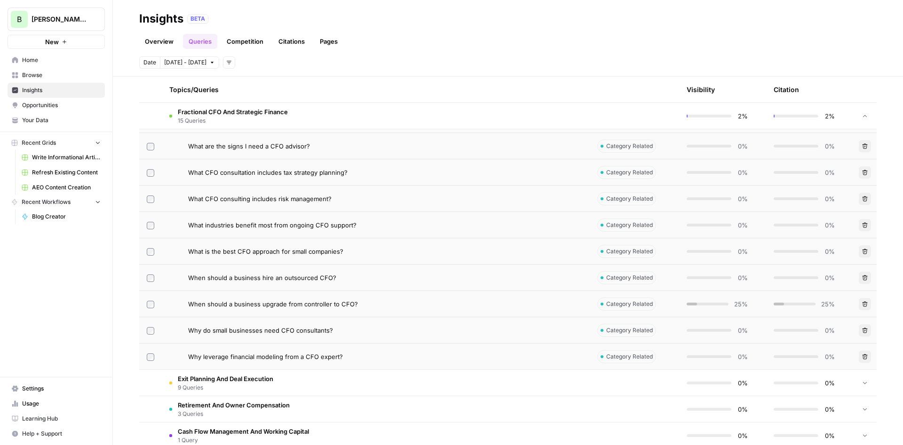
scroll to position [498, 0]
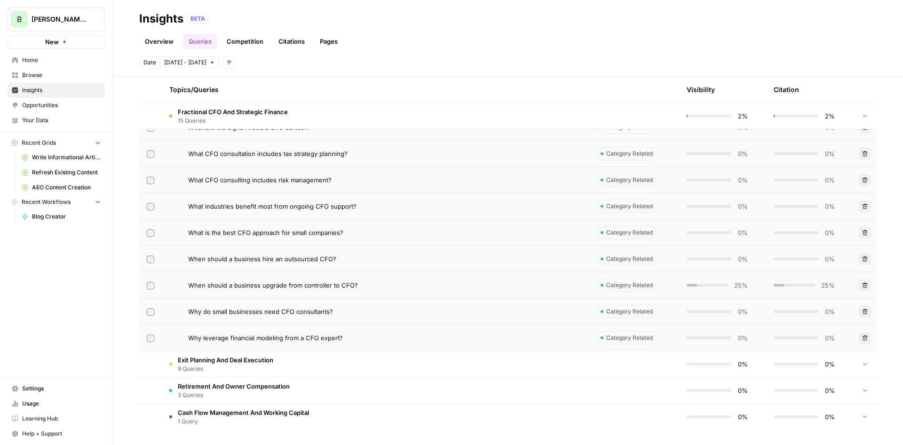
click at [269, 293] on td "When should a business upgrade from controller to CFO?" at bounding box center [376, 285] width 428 height 26
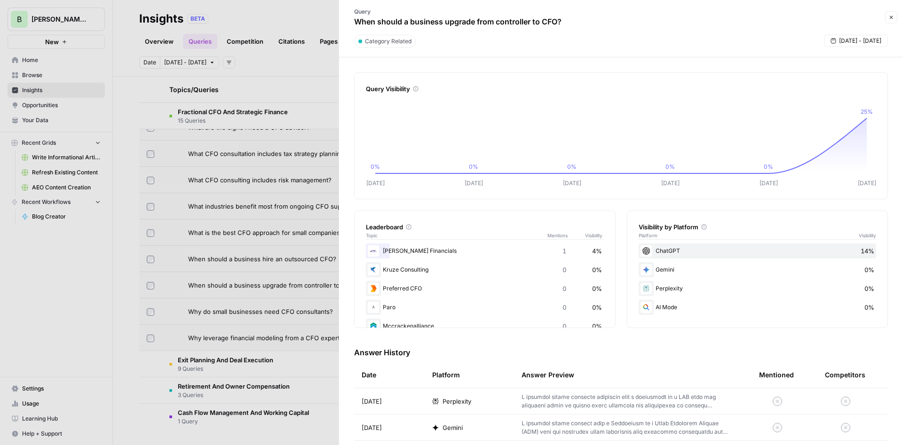
click at [283, 232] on div at bounding box center [451, 222] width 903 height 445
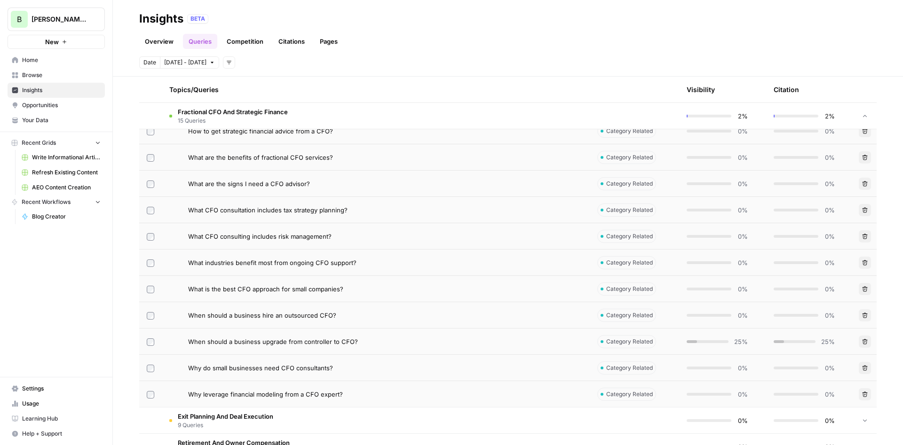
scroll to position [498, 0]
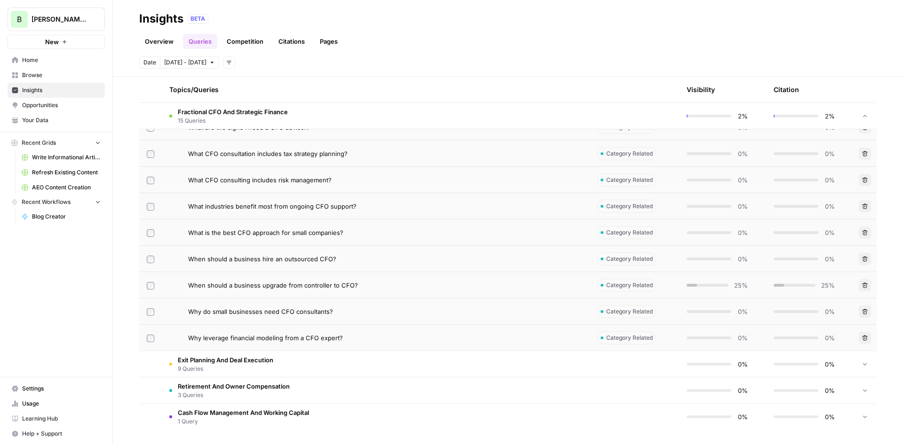
click at [66, 77] on span "Browse" at bounding box center [61, 75] width 79 height 8
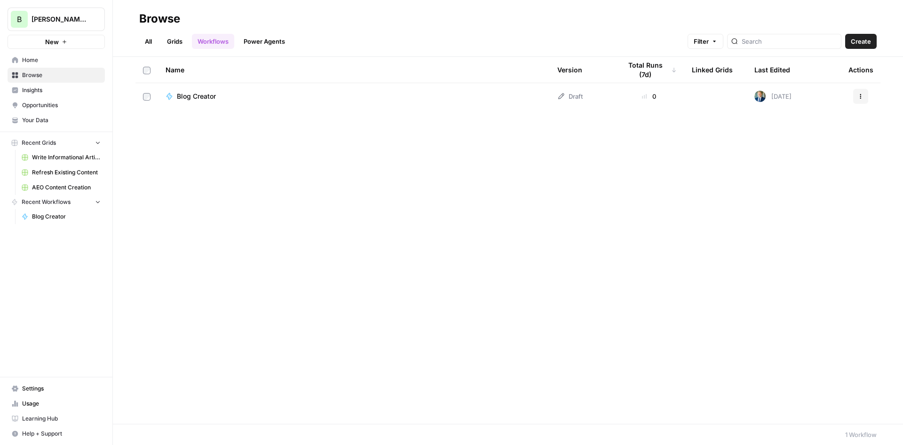
click at [198, 99] on span "Blog Creator" at bounding box center [196, 96] width 39 height 9
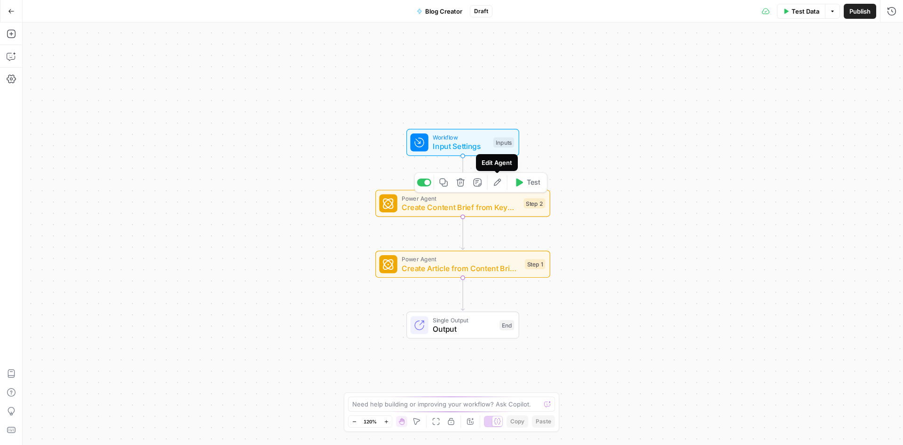
click at [495, 179] on icon "button" at bounding box center [497, 182] width 9 height 9
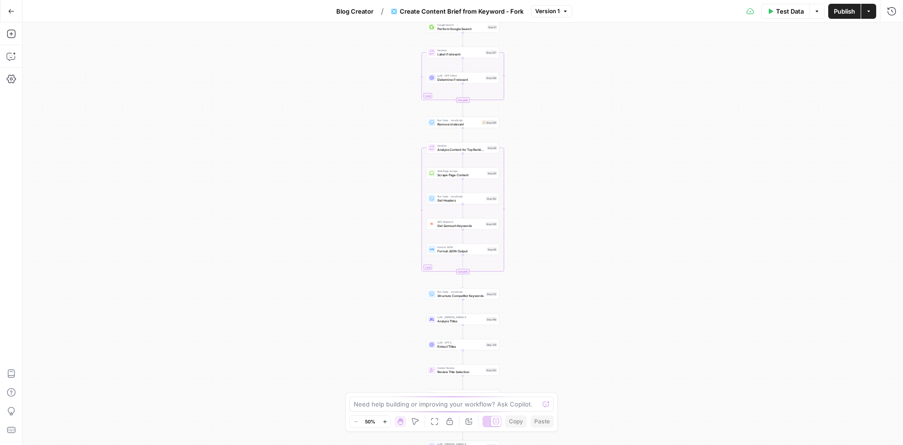
click at [12, 11] on icon "button" at bounding box center [11, 11] width 7 height 7
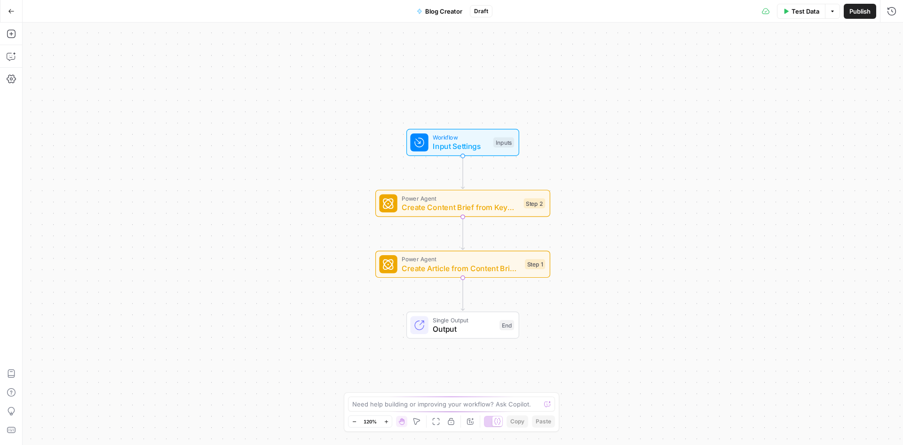
click at [474, 268] on span "Create Article from Content Brief - Fork" at bounding box center [461, 268] width 118 height 11
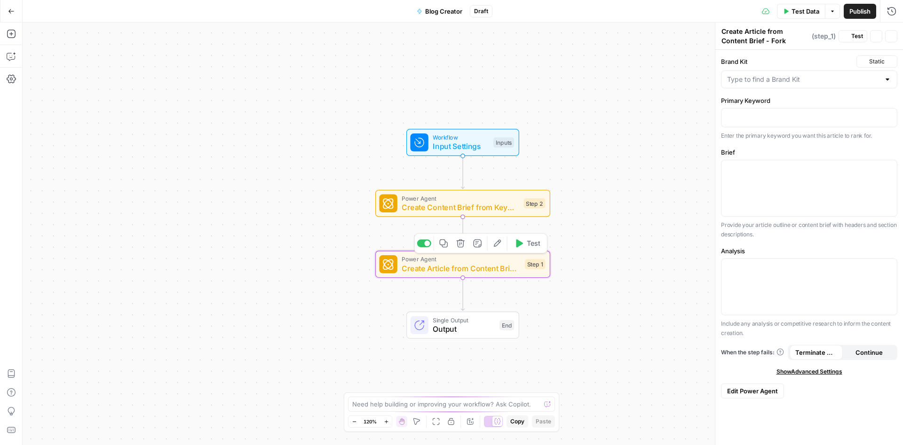
click at [499, 243] on icon "button" at bounding box center [497, 243] width 7 height 7
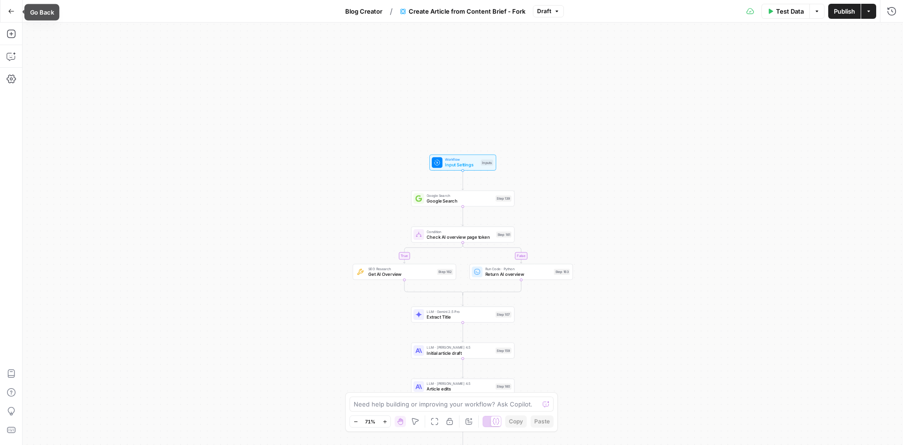
click at [6, 13] on button "Go Back" at bounding box center [11, 11] width 17 height 17
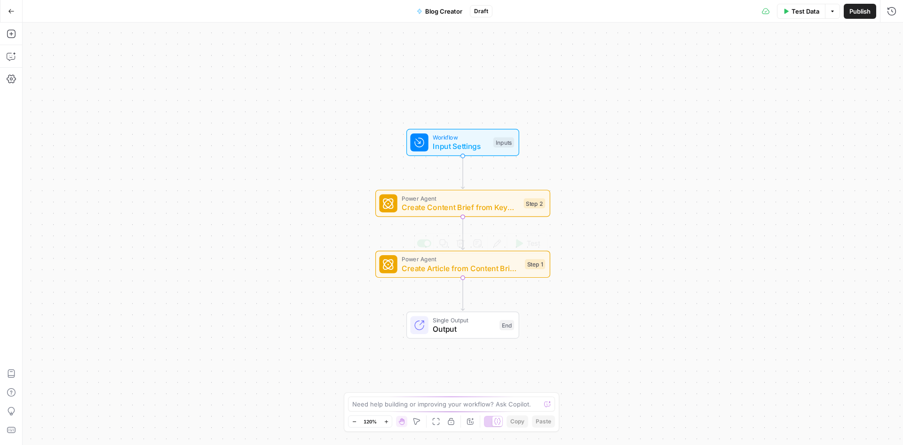
click at [468, 256] on span "Power Agent" at bounding box center [461, 259] width 118 height 9
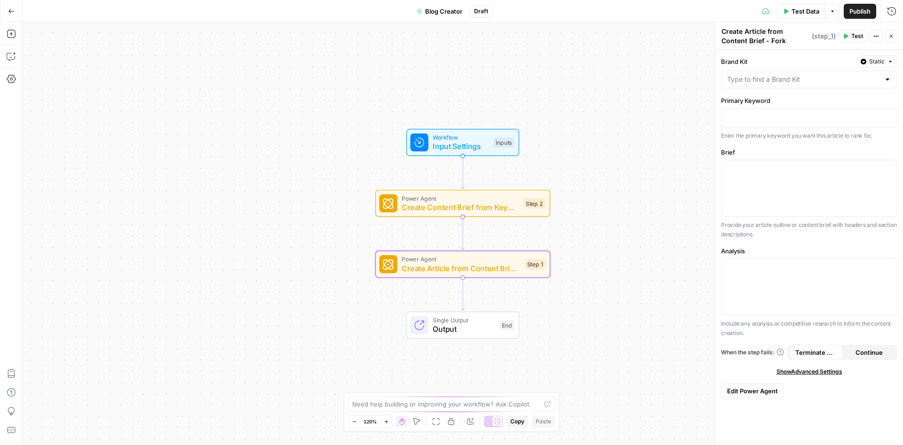
click at [9, 12] on icon "button" at bounding box center [11, 11] width 7 height 7
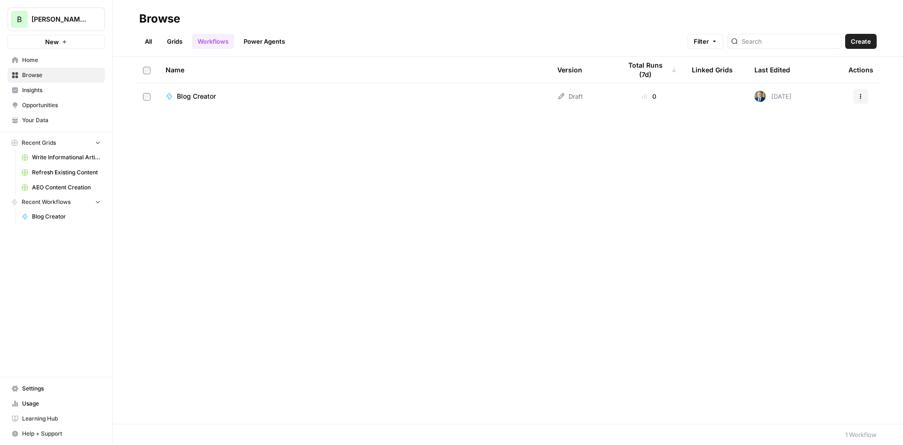
click at [47, 105] on span "Opportunities" at bounding box center [61, 105] width 79 height 8
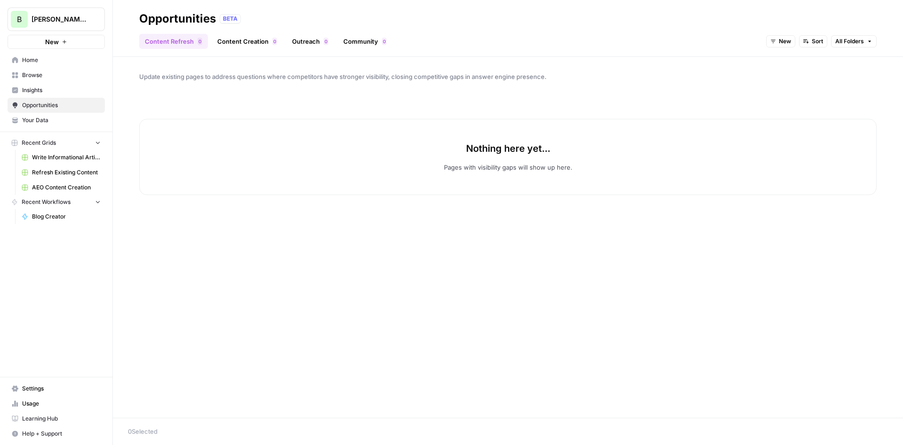
click at [37, 122] on span "Your Data" at bounding box center [61, 120] width 79 height 8
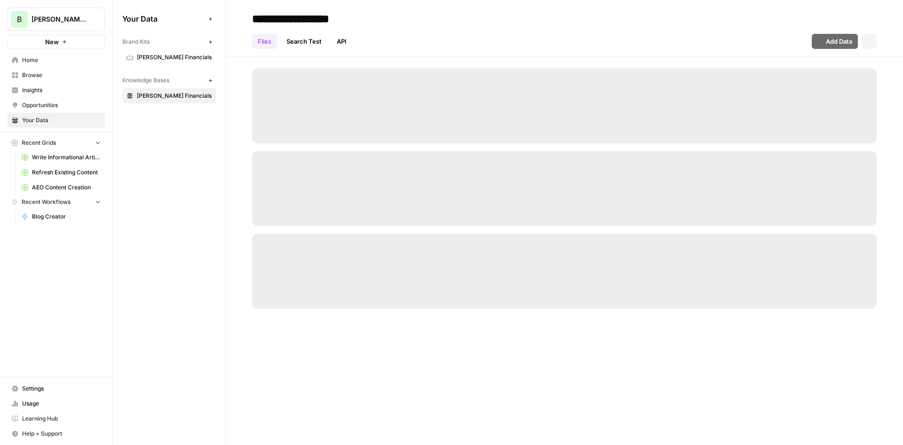
click at [49, 106] on span "Opportunities" at bounding box center [61, 105] width 79 height 8
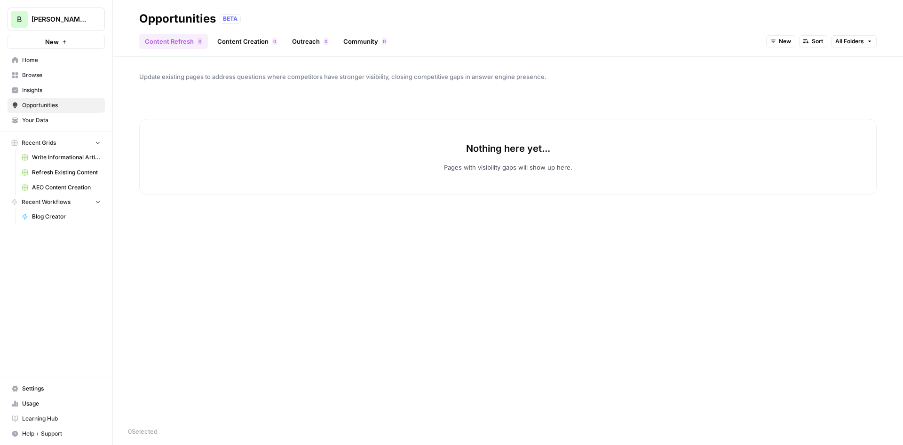
click at [55, 87] on span "Insights" at bounding box center [61, 90] width 79 height 8
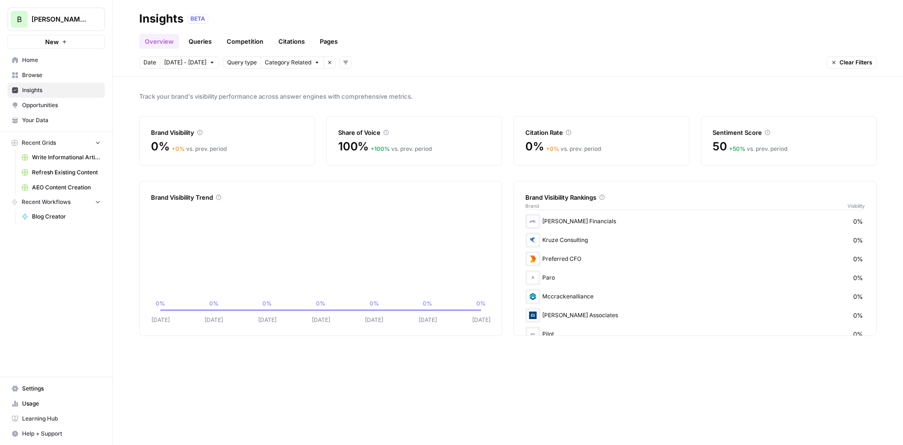
click at [199, 43] on link "Queries" at bounding box center [200, 41] width 34 height 15
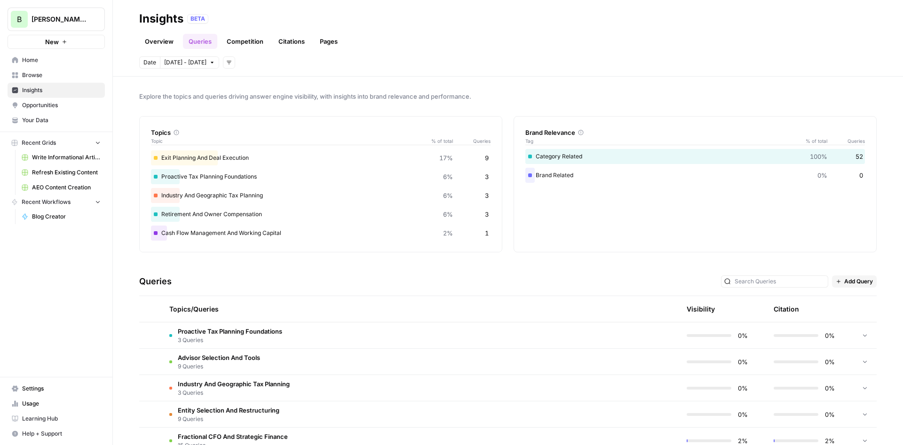
click at [50, 107] on span "Opportunities" at bounding box center [61, 105] width 79 height 8
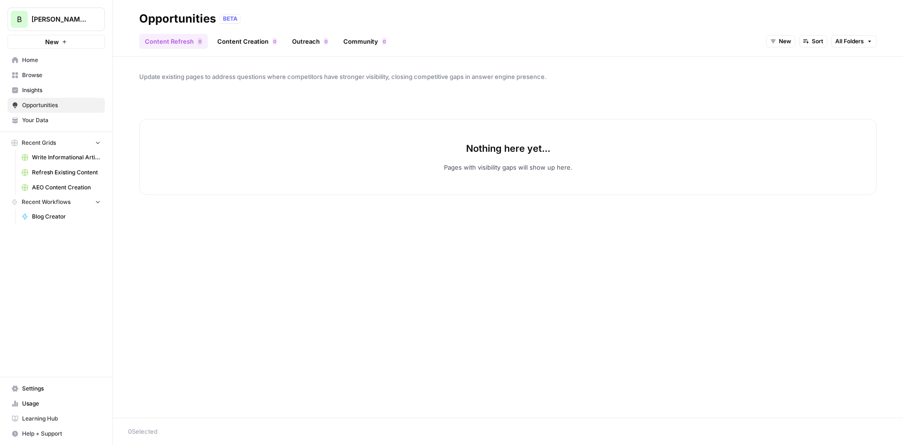
click at [51, 73] on span "Browse" at bounding box center [61, 75] width 79 height 8
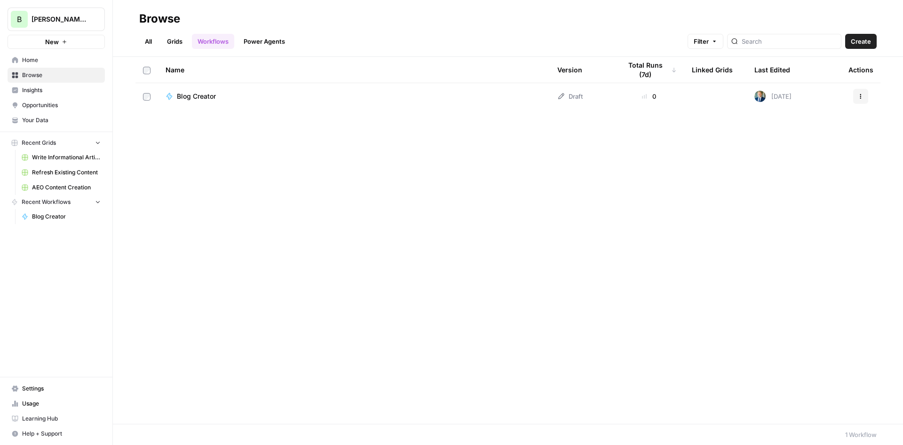
click at [37, 103] on span "Opportunities" at bounding box center [61, 105] width 79 height 8
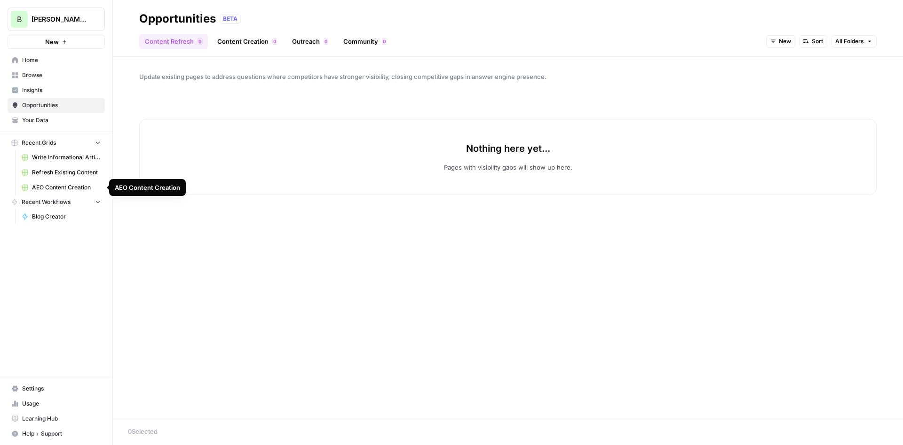
click at [62, 192] on link "AEO Content Creation" at bounding box center [60, 187] width 87 height 15
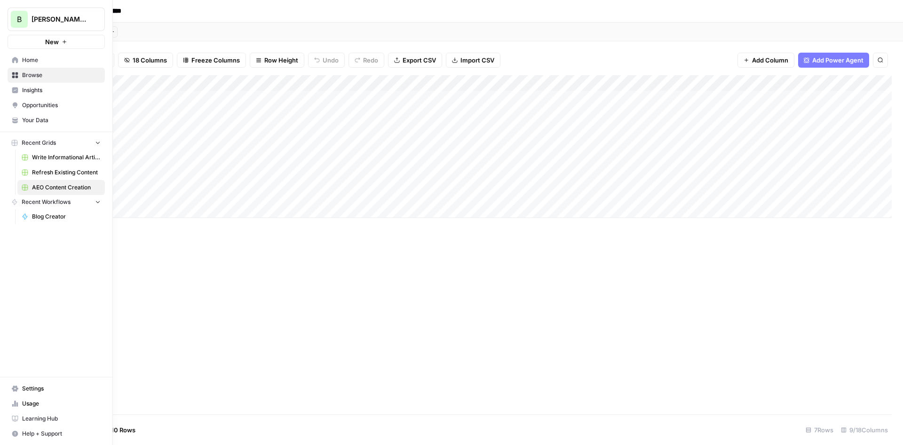
click at [67, 170] on span "Refresh Existing Content" at bounding box center [66, 172] width 69 height 8
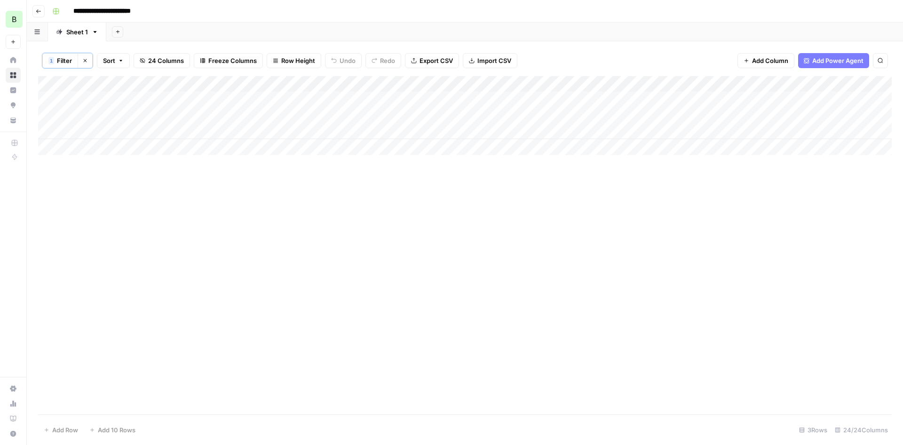
click at [845, 84] on div "Add Column" at bounding box center [464, 115] width 853 height 79
click at [672, 243] on div "Add Column" at bounding box center [464, 245] width 853 height 339
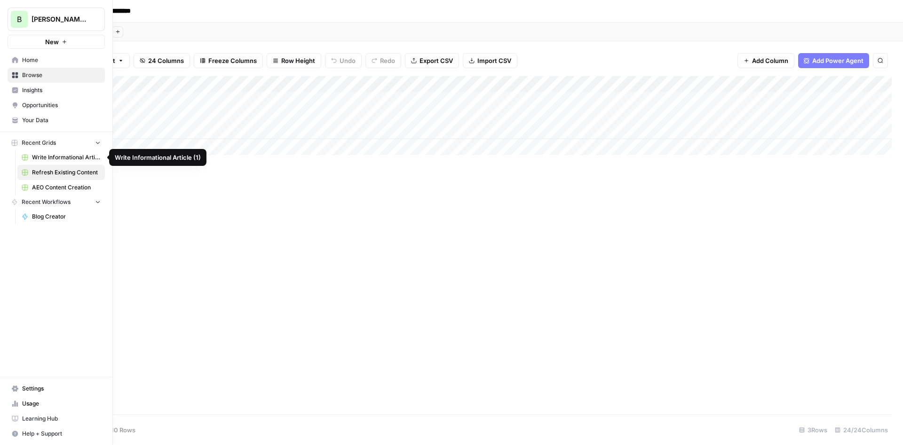
click at [53, 157] on span "Write Informational Article (1)" at bounding box center [66, 157] width 69 height 8
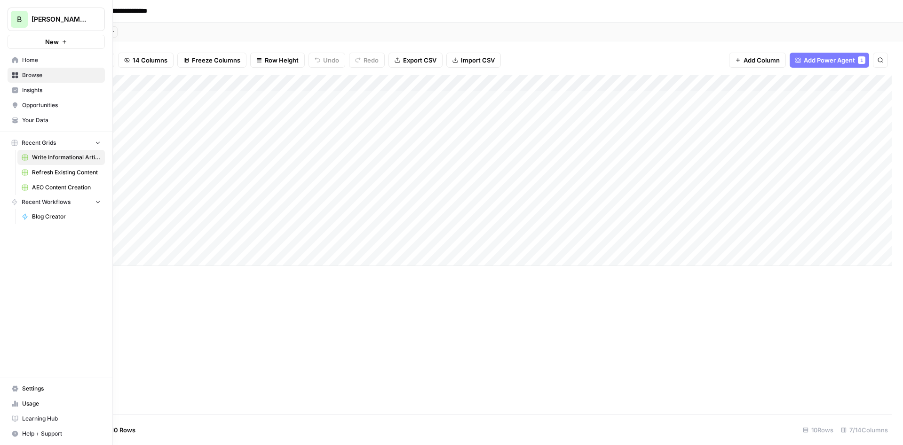
click at [42, 75] on span "Browse" at bounding box center [61, 75] width 79 height 8
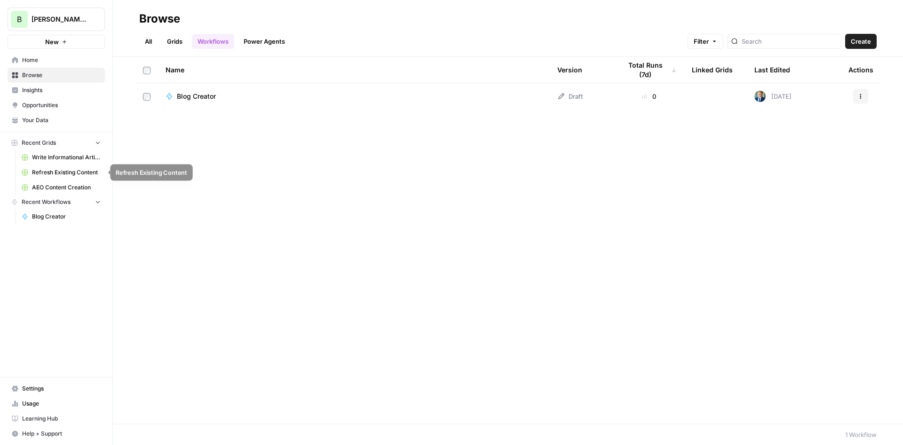
click at [61, 172] on span "Refresh Existing Content" at bounding box center [66, 172] width 69 height 8
